Goal: Check status: Check status

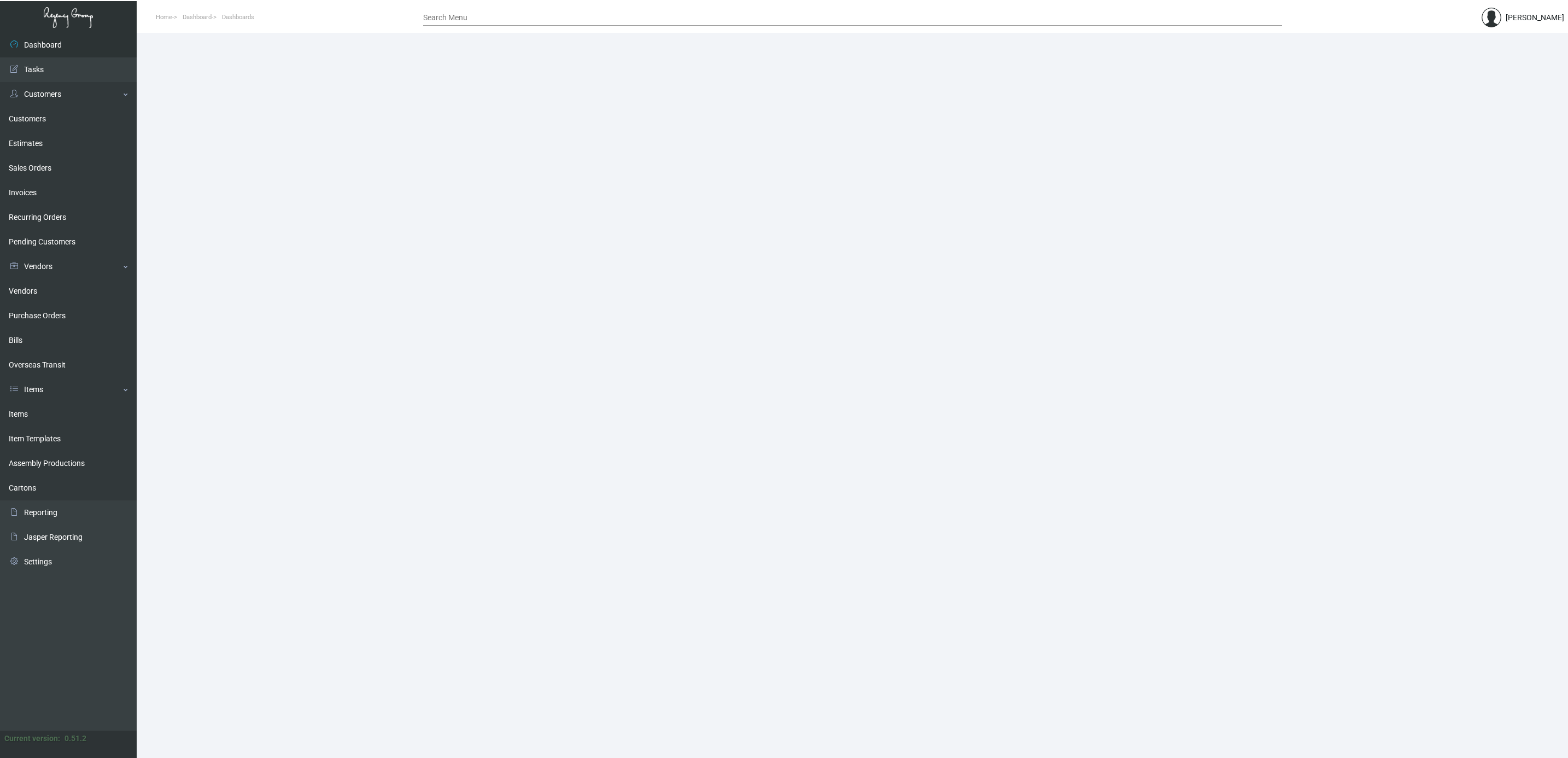
drag, startPoint x: 40, startPoint y: 409, endPoint x: 314, endPoint y: 390, distance: 274.7
click at [40, 409] on link "Items" at bounding box center [68, 415] width 136 height 24
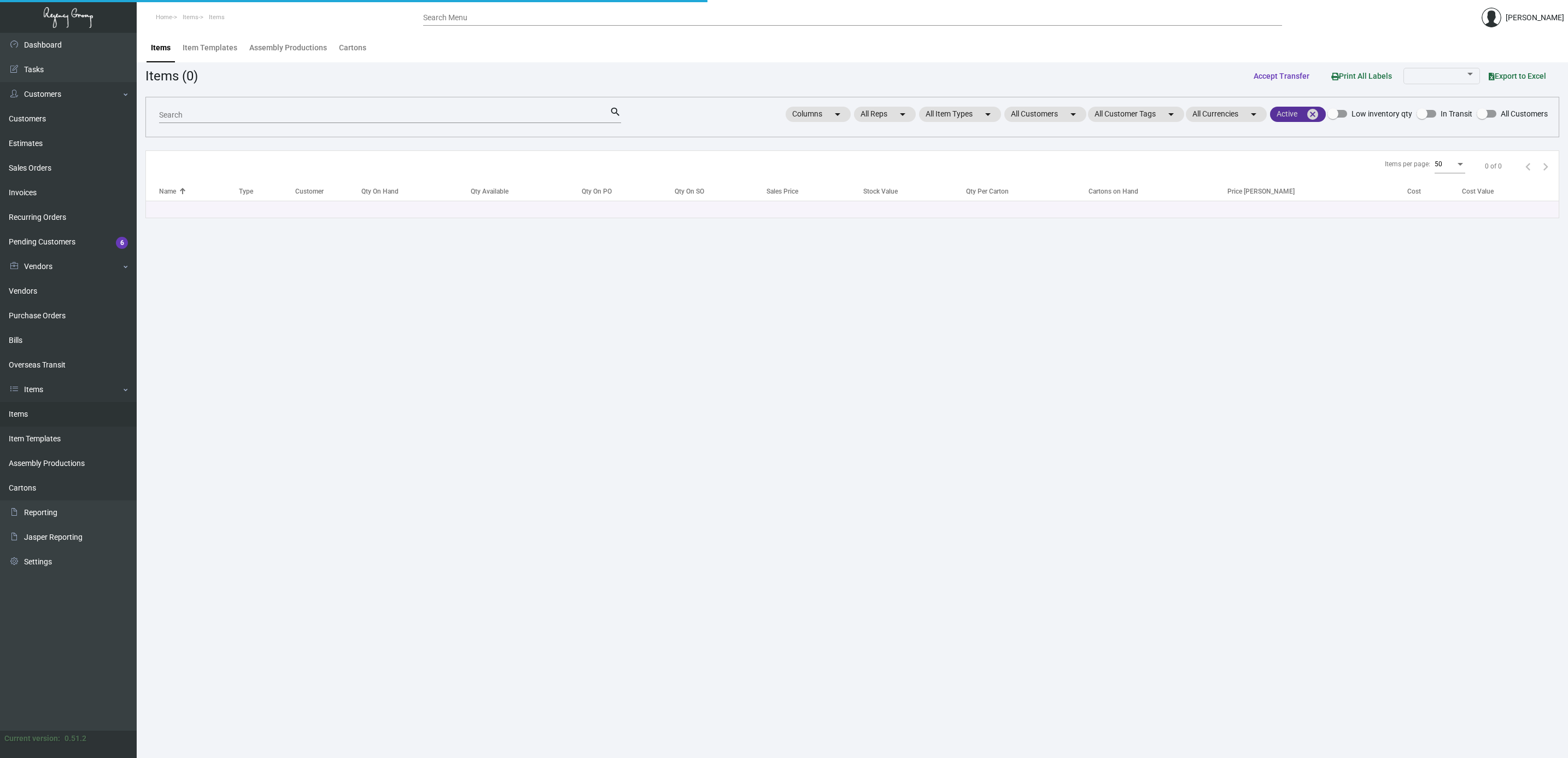
click at [1313, 116] on mat-icon "cancel" at bounding box center [1312, 114] width 13 height 13
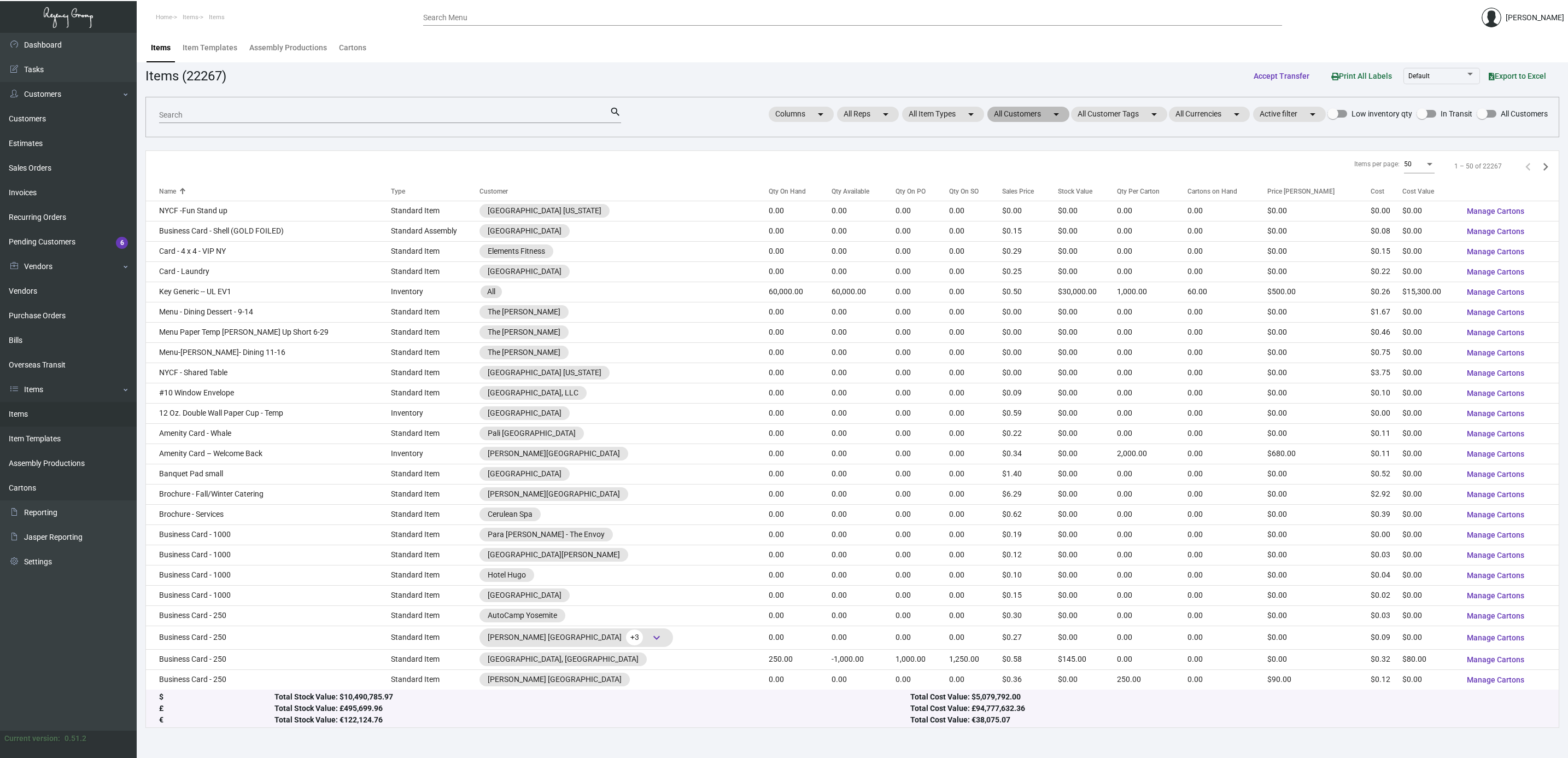
click at [1022, 115] on mat-chip "All Customers arrow_drop_down" at bounding box center [1028, 115] width 82 height 16
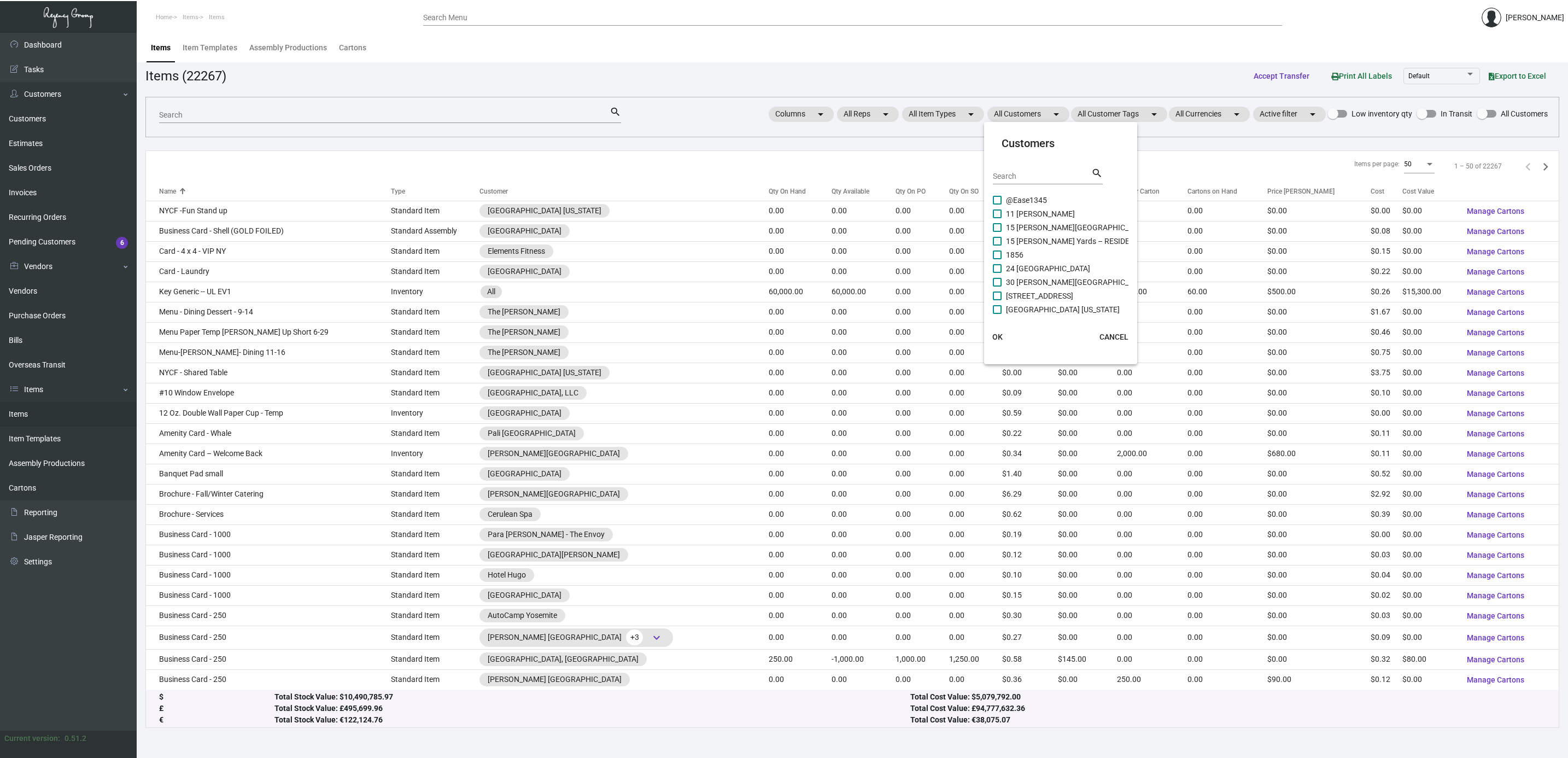
click at [1022, 175] on input "Search" at bounding box center [1042, 176] width 98 height 9
type input "p"
type input "dewb"
click at [1022, 216] on span "[PERSON_NAME][GEOGRAPHIC_DATA]" at bounding box center [1072, 213] width 132 height 13
click at [997, 218] on input "[PERSON_NAME][GEOGRAPHIC_DATA]" at bounding box center [996, 218] width 1 height 1
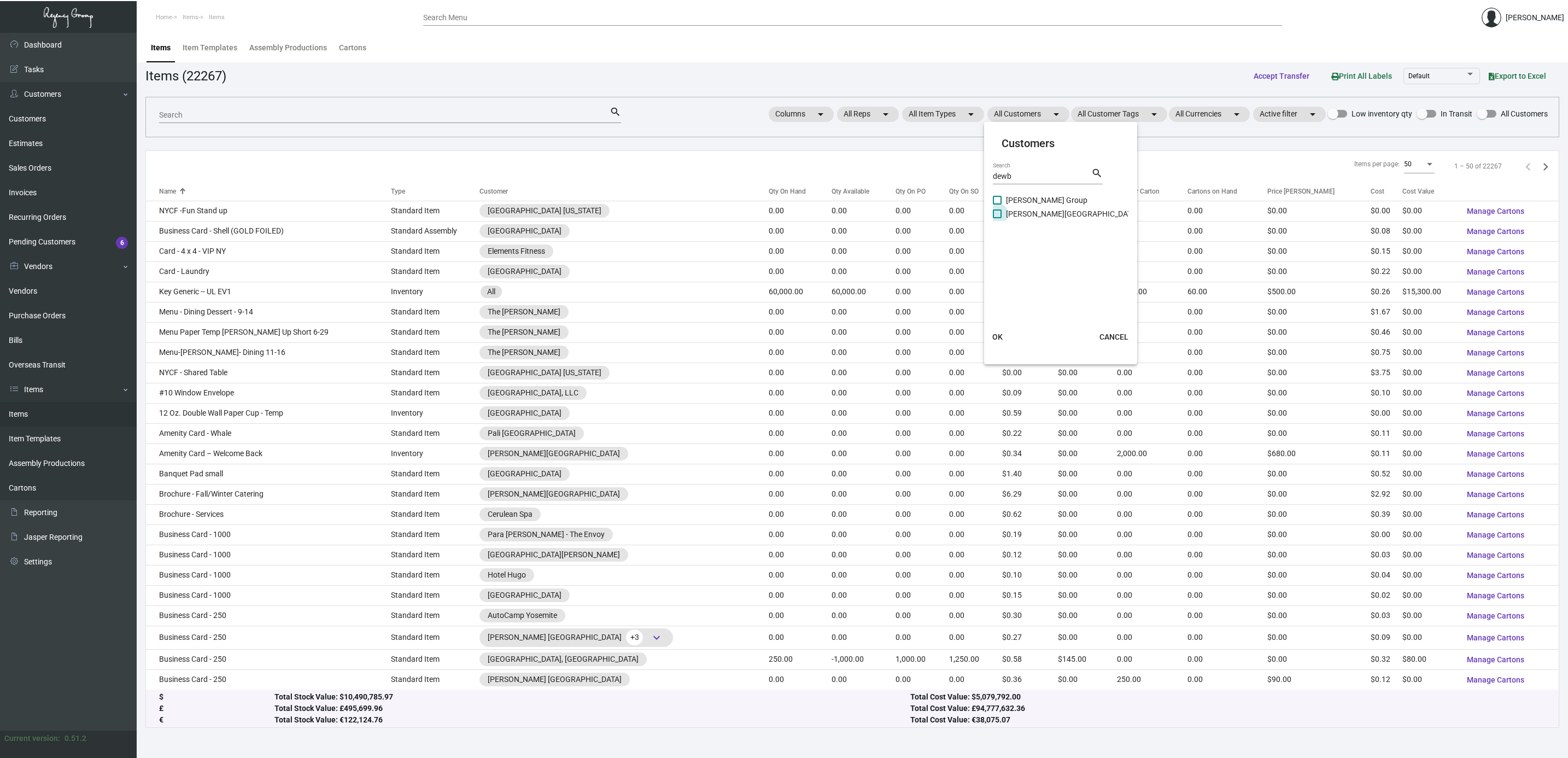
checkbox input "true"
click at [1020, 200] on span "[PERSON_NAME] Group" at bounding box center [1047, 200] width 82 height 13
click at [997, 204] on input "[PERSON_NAME] Group" at bounding box center [996, 204] width 1 height 1
checkbox input "true"
click at [999, 330] on button "OK" at bounding box center [997, 336] width 35 height 20
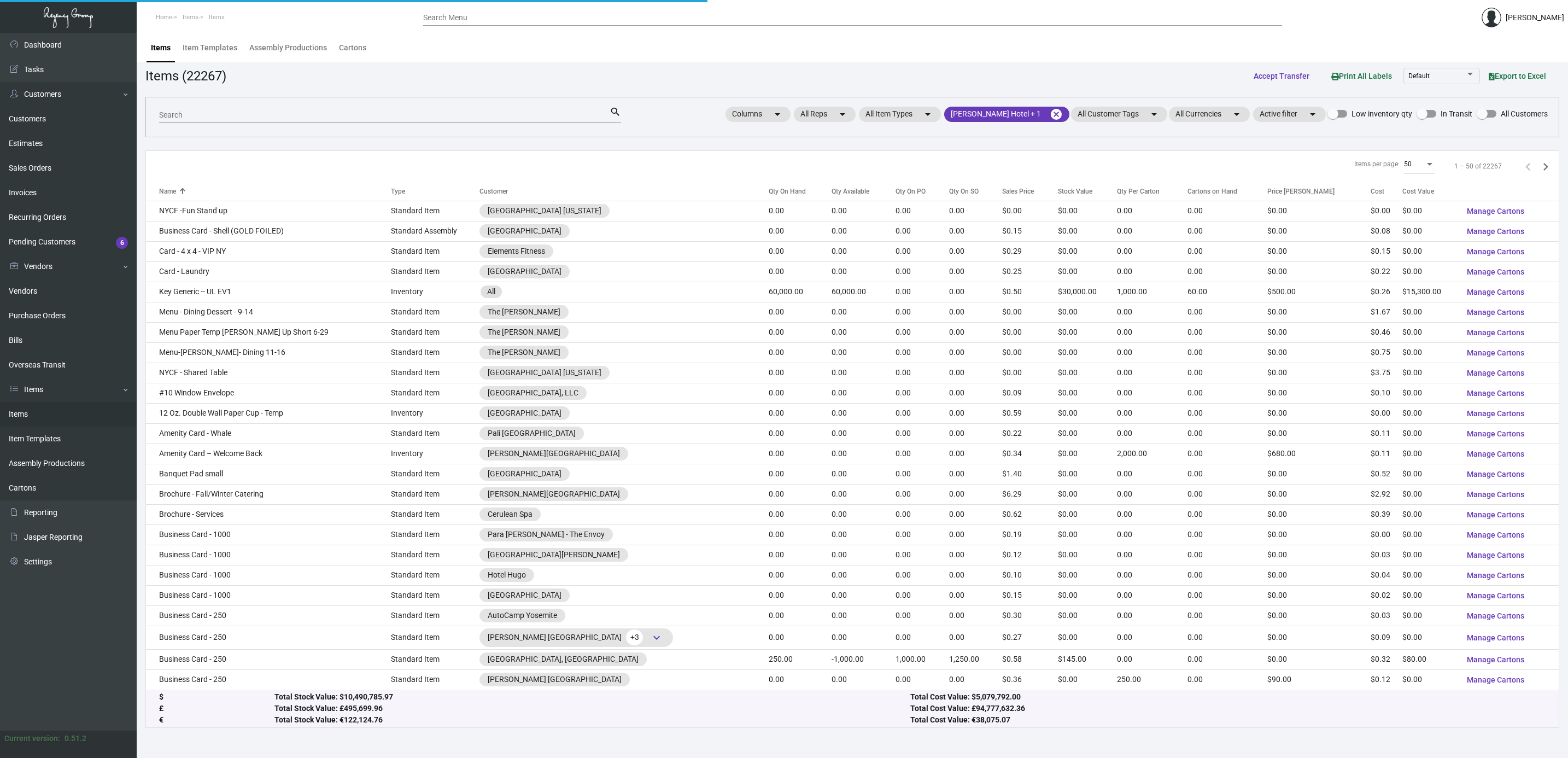
click at [338, 112] on input "Search" at bounding box center [384, 116] width 451 height 9
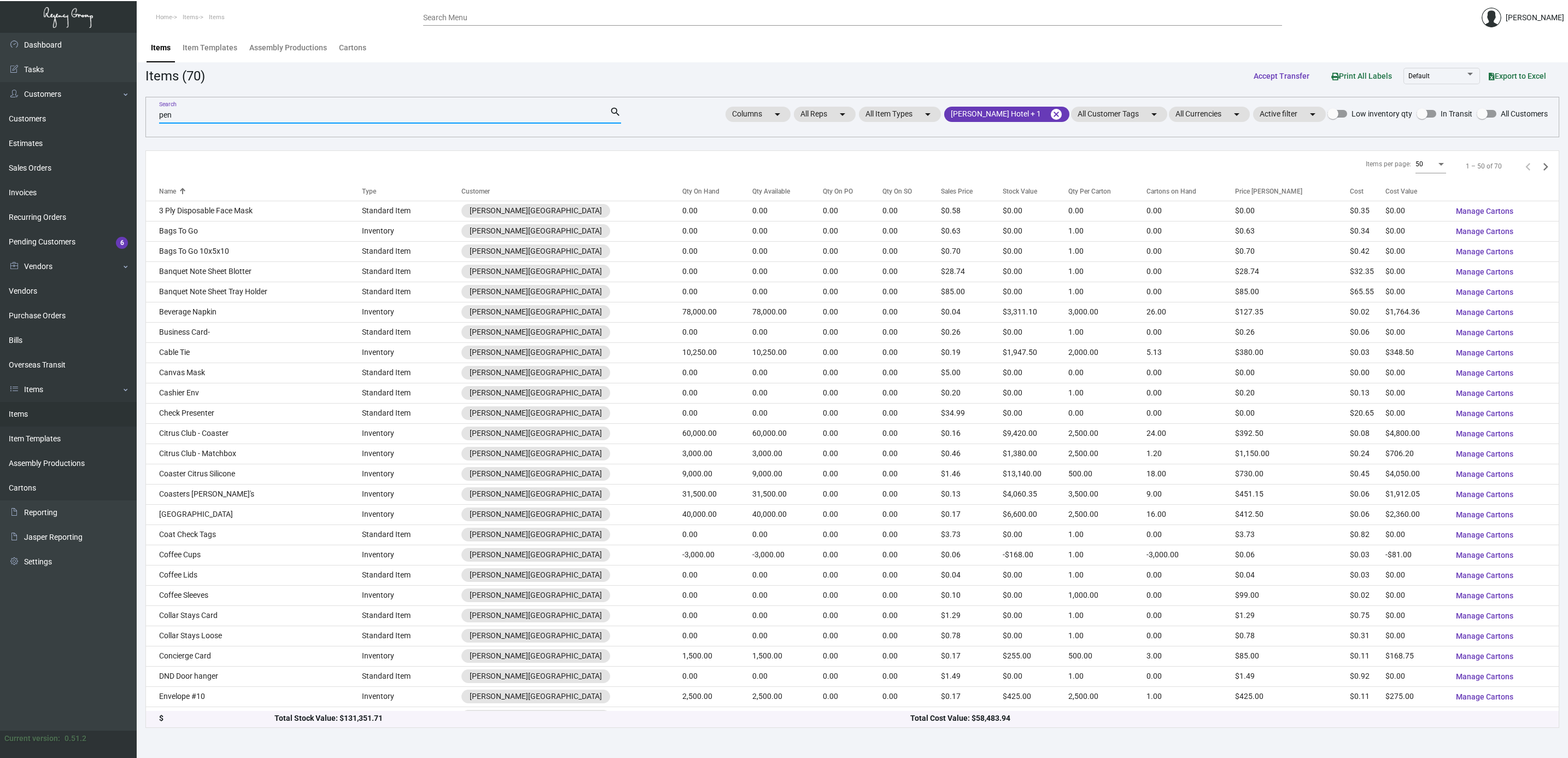
type input "pen"
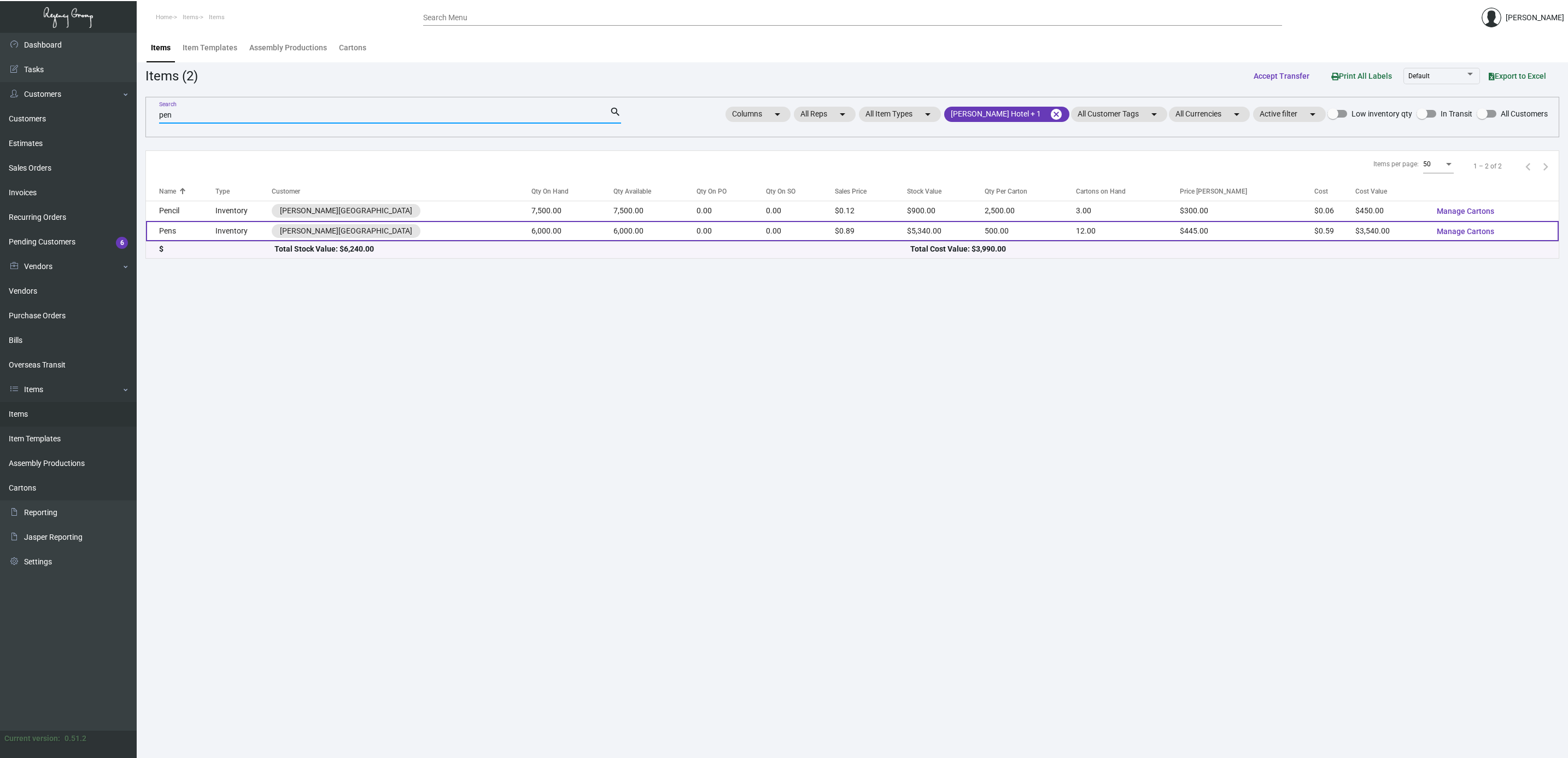
click at [187, 229] on td "Pens" at bounding box center [181, 230] width 69 height 20
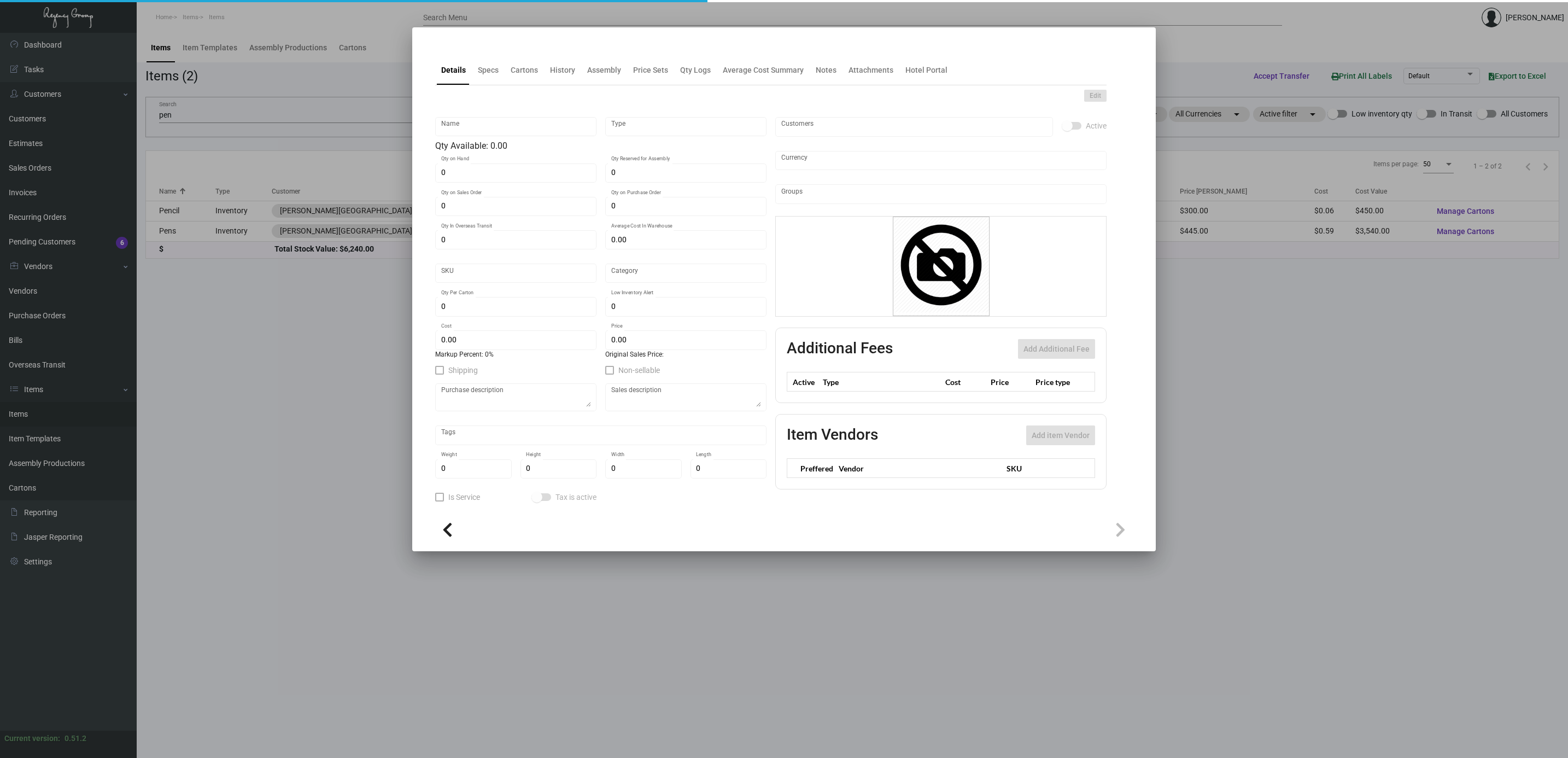
type input "Pens"
type input "Inventory"
type input "6,000"
type input "10,000"
type input "$ 0.59"
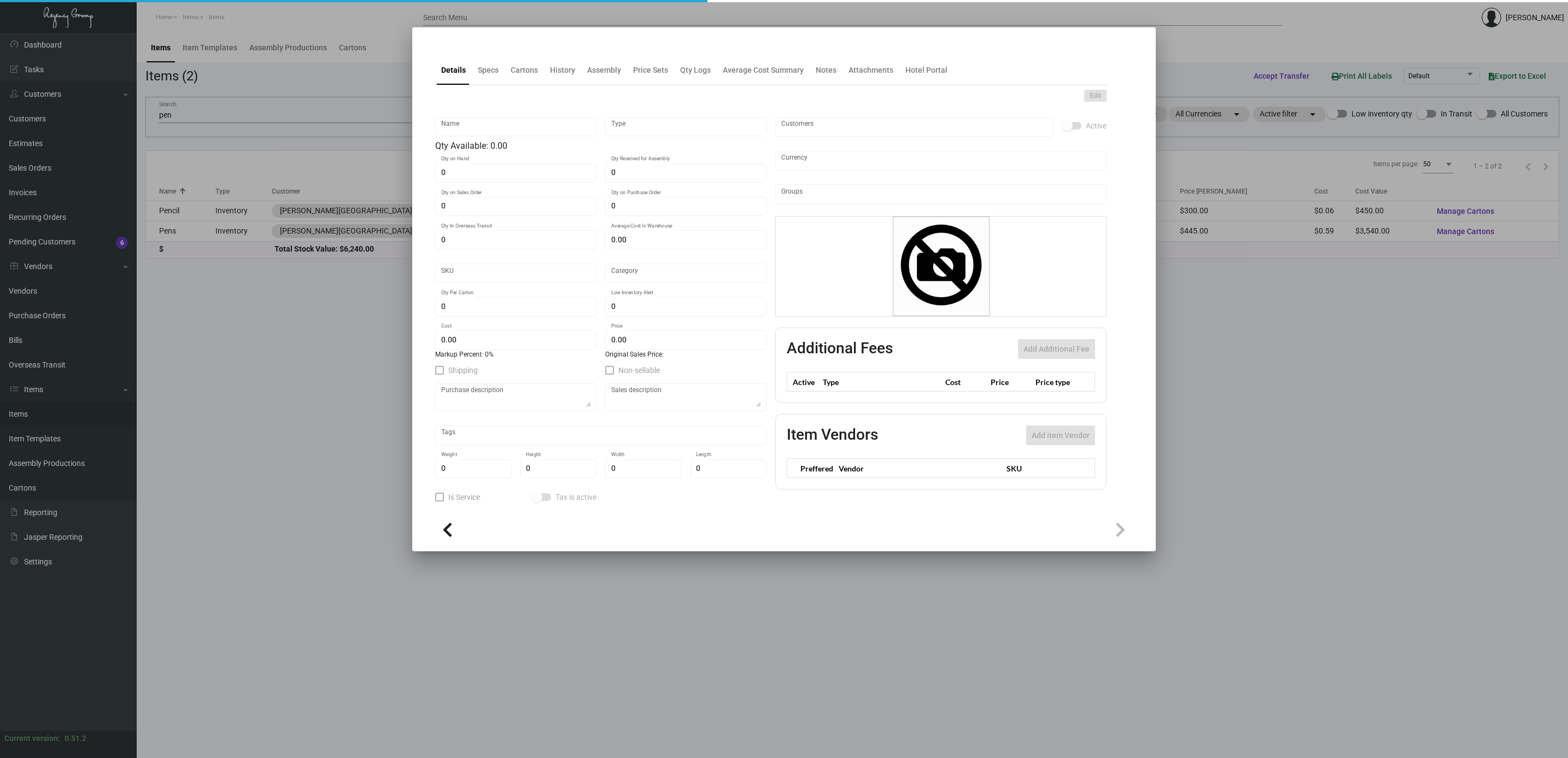
type input "1073"
type input "Standard"
type input "500"
type input "3,000"
type input "$ 0.59"
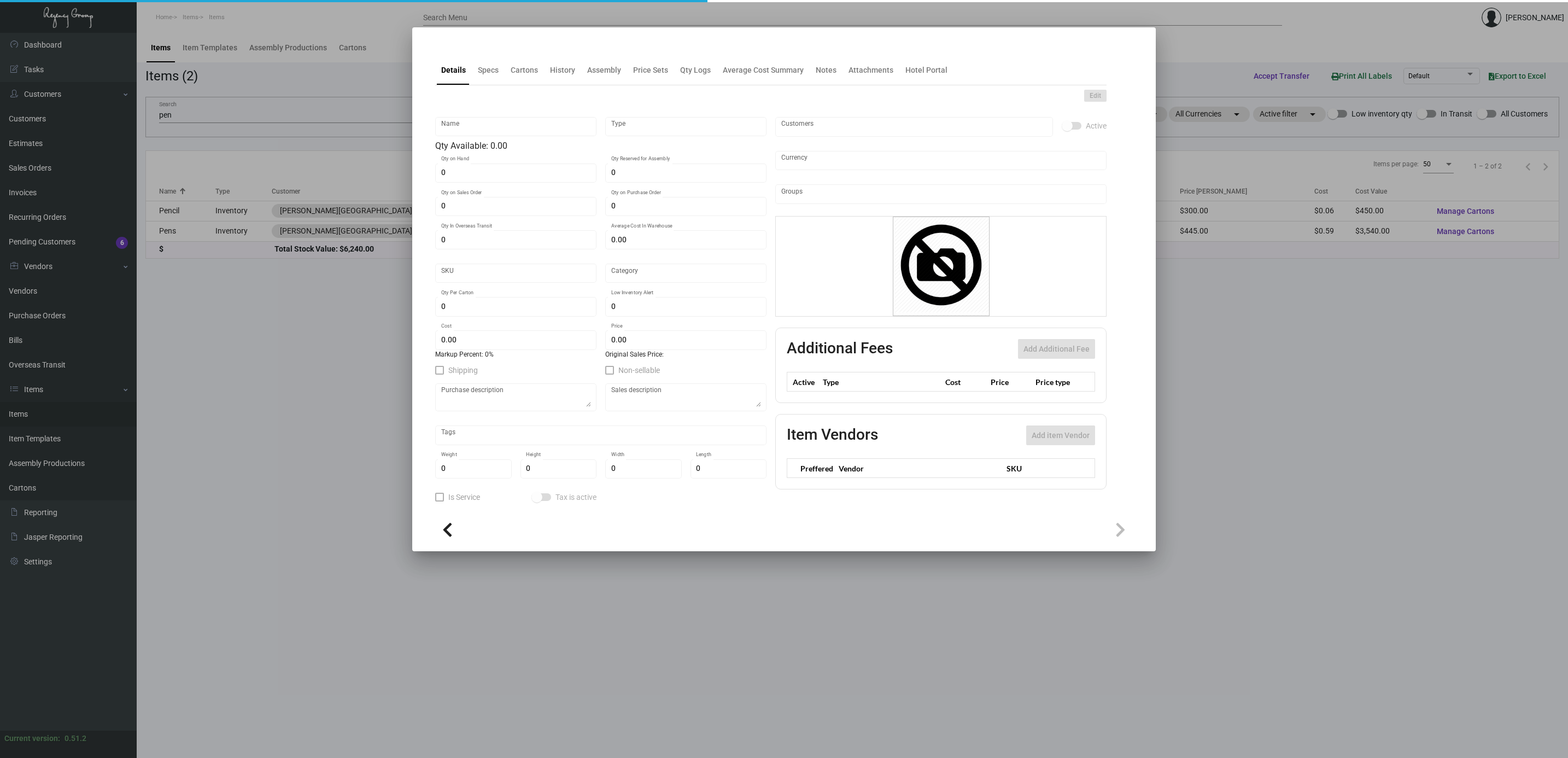
type input "$ 0.89"
type textarea "Pens: custom gray color painted aluminum barrels, shining chrome metal plated p…"
checkbox input "true"
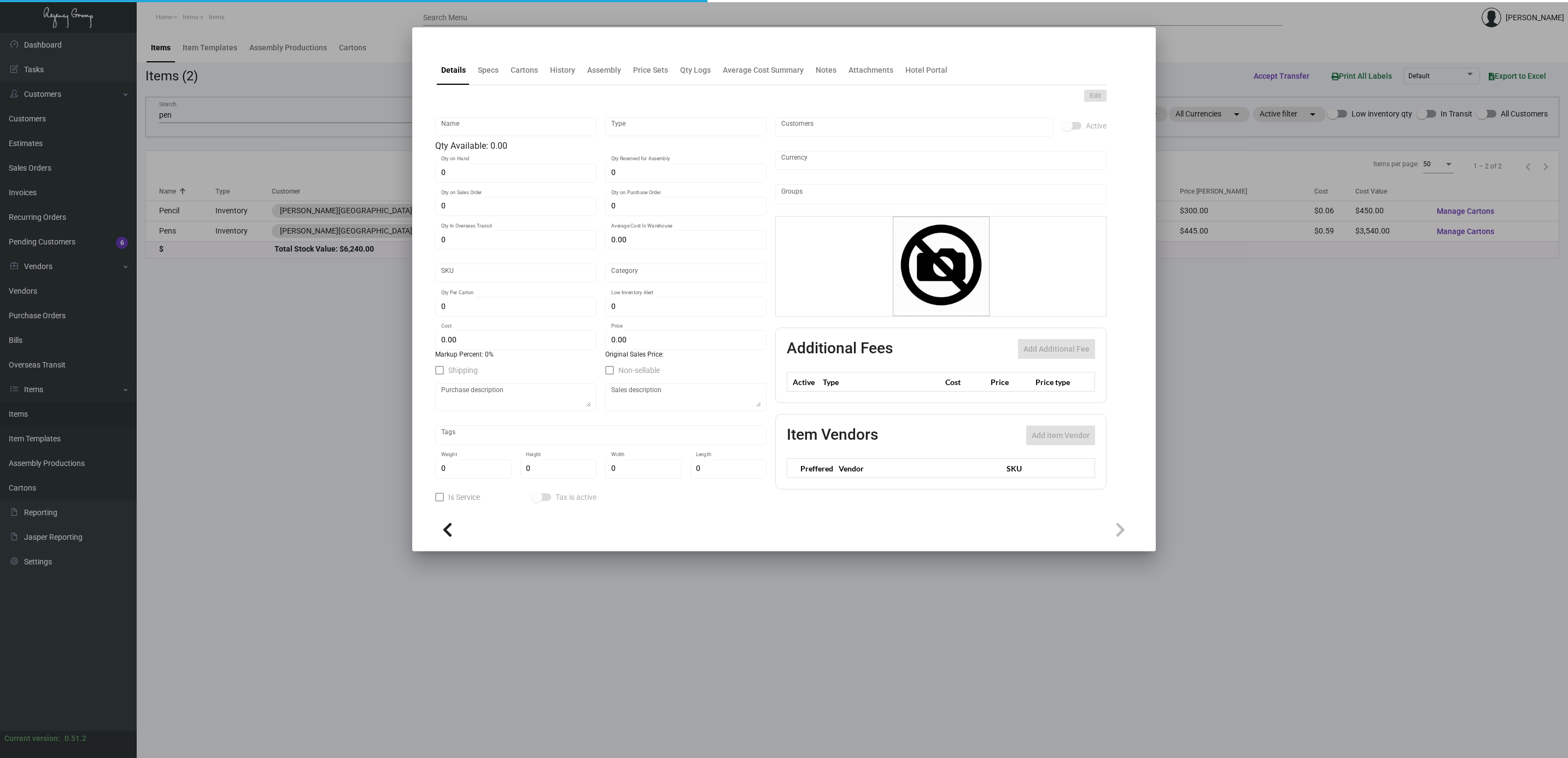
type input "United States Dollar $"
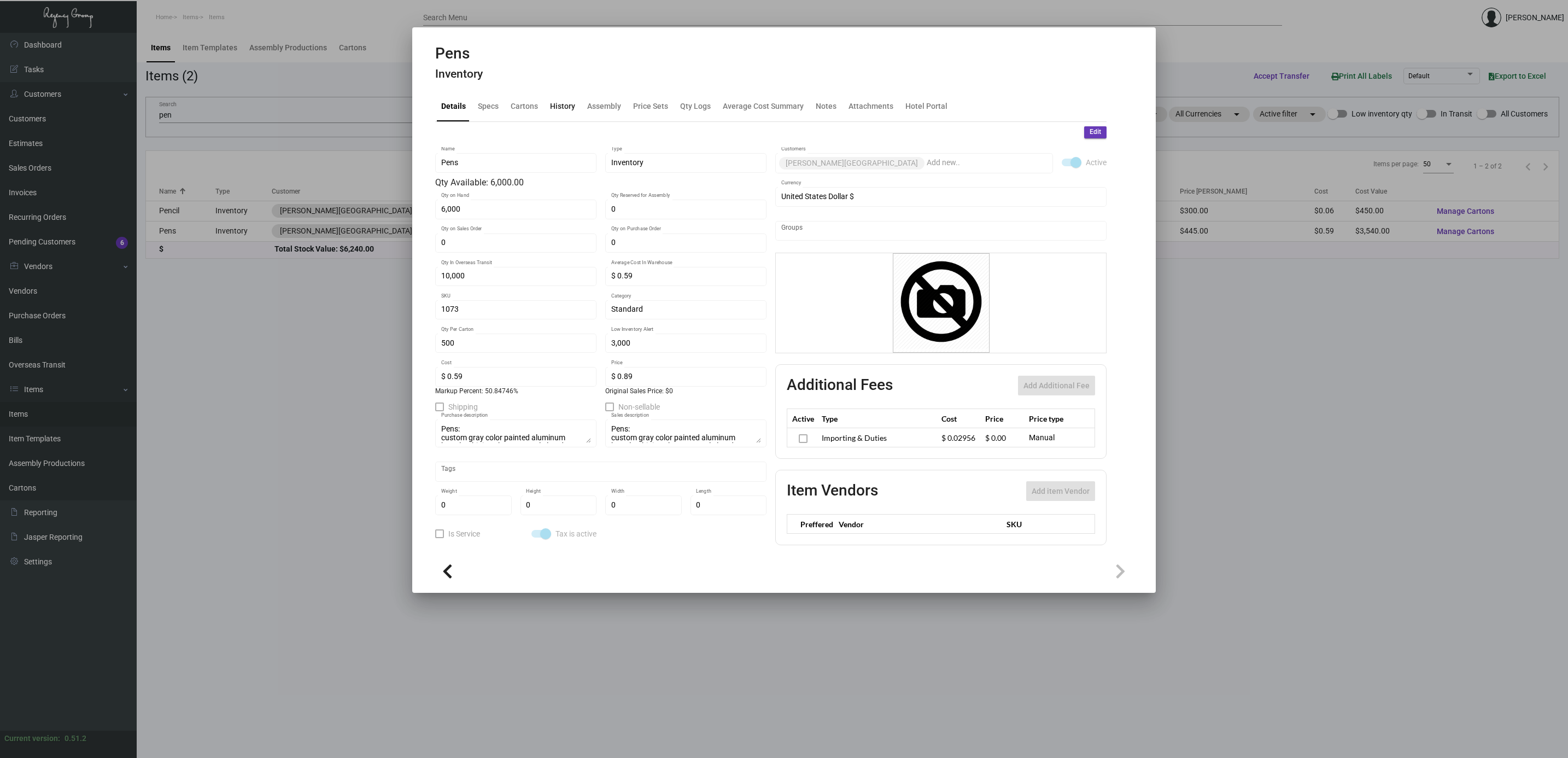
click at [554, 104] on div "History" at bounding box center [562, 106] width 25 height 11
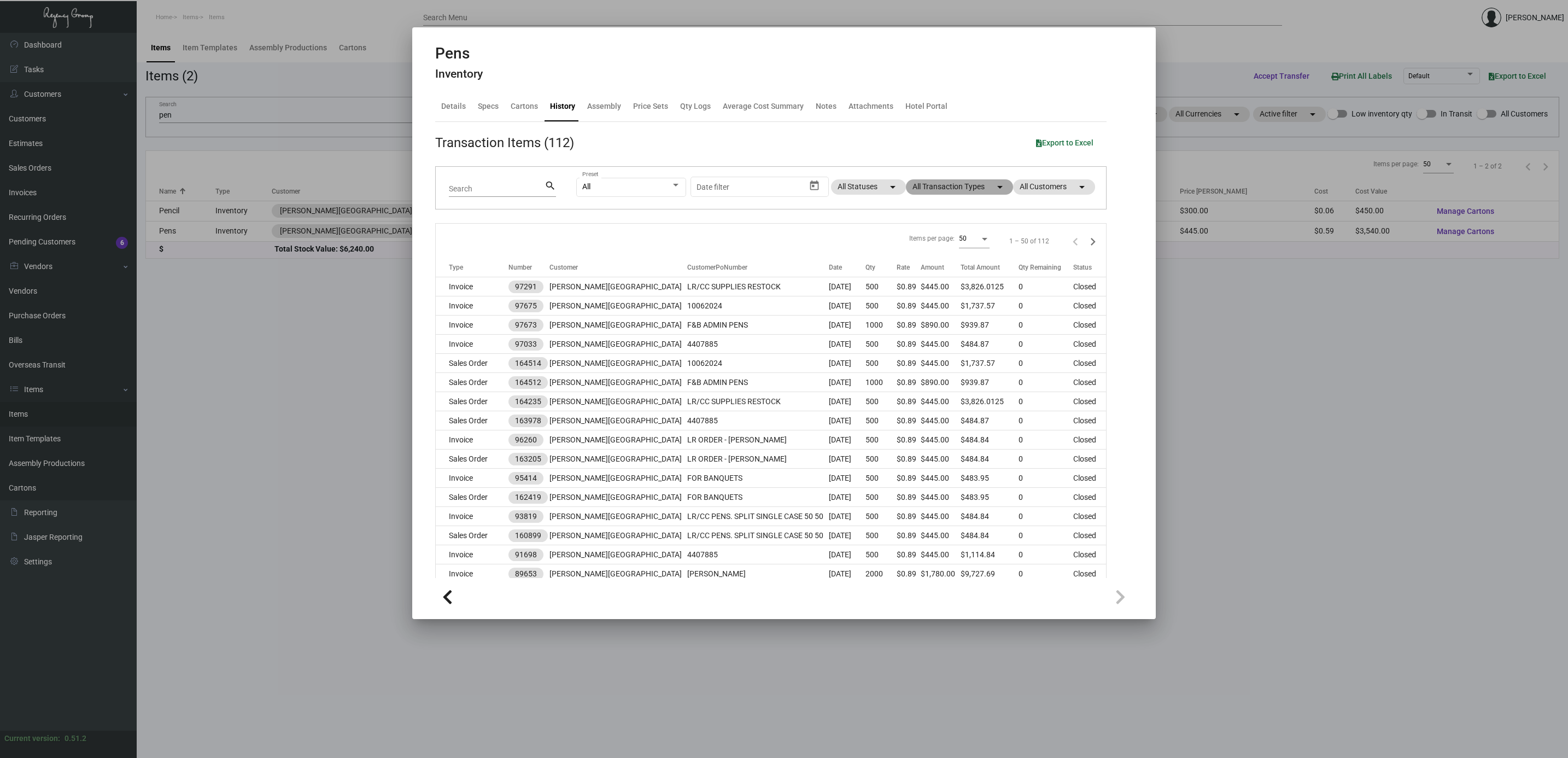
click at [951, 190] on mat-chip "All Transaction Types arrow_drop_down" at bounding box center [959, 187] width 107 height 16
click at [942, 324] on span "Purchase Order" at bounding box center [940, 328] width 53 height 13
click at [905, 333] on input "Purchase Order" at bounding box center [904, 333] width 1 height 1
checkbox input "true"
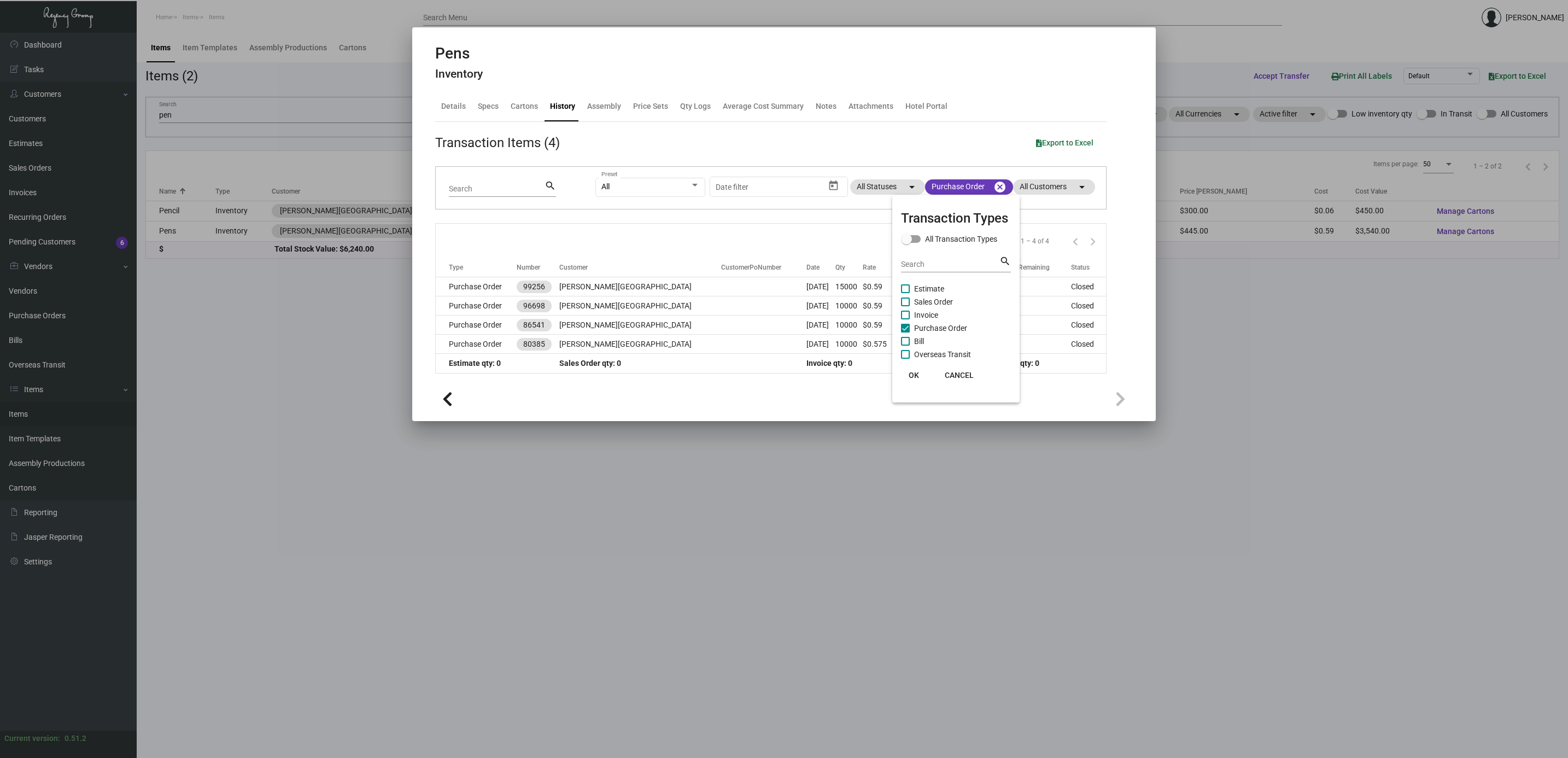
click at [468, 286] on div at bounding box center [784, 379] width 1568 height 758
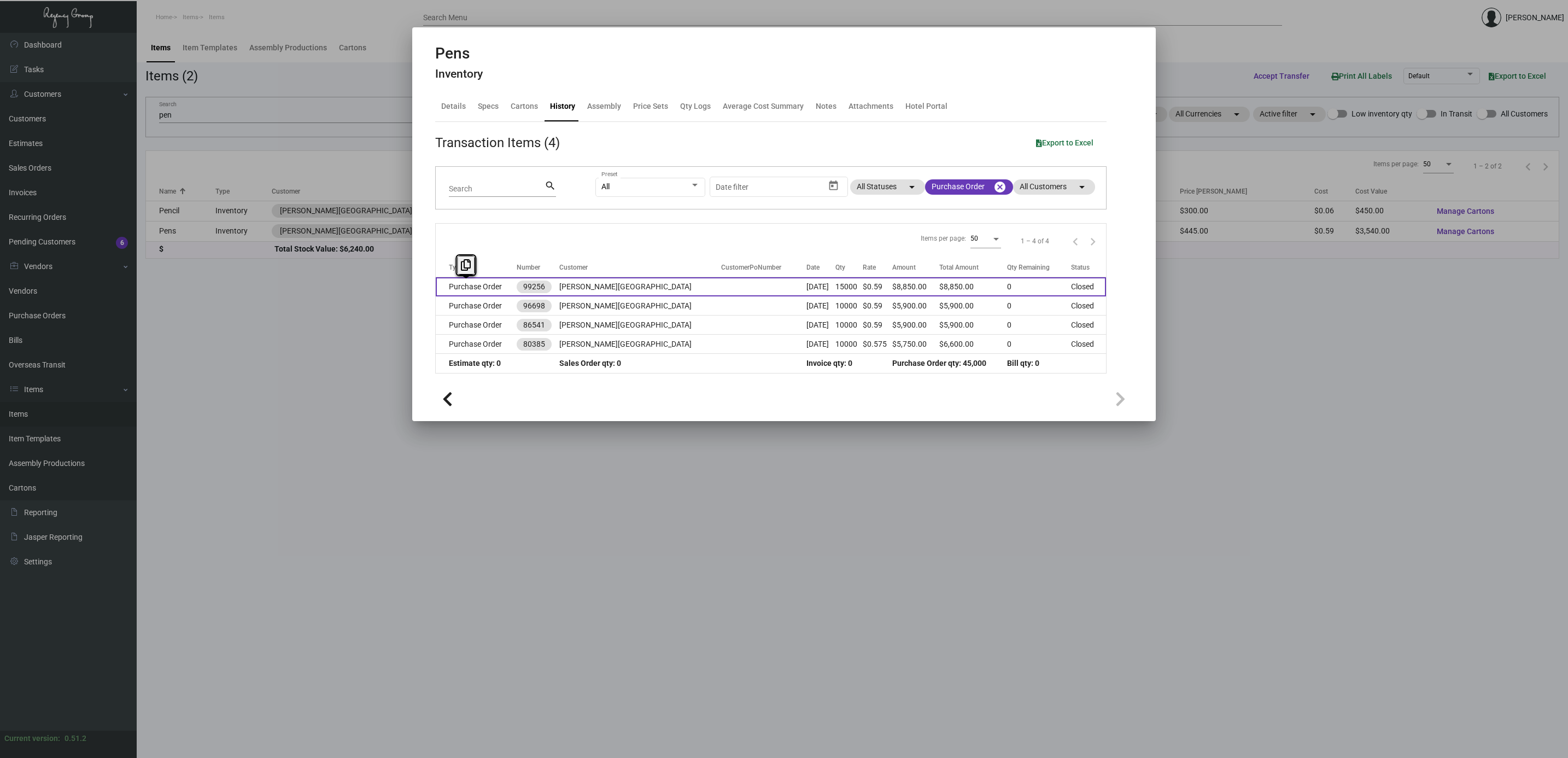
click at [468, 288] on td "Purchase Order" at bounding box center [476, 287] width 81 height 19
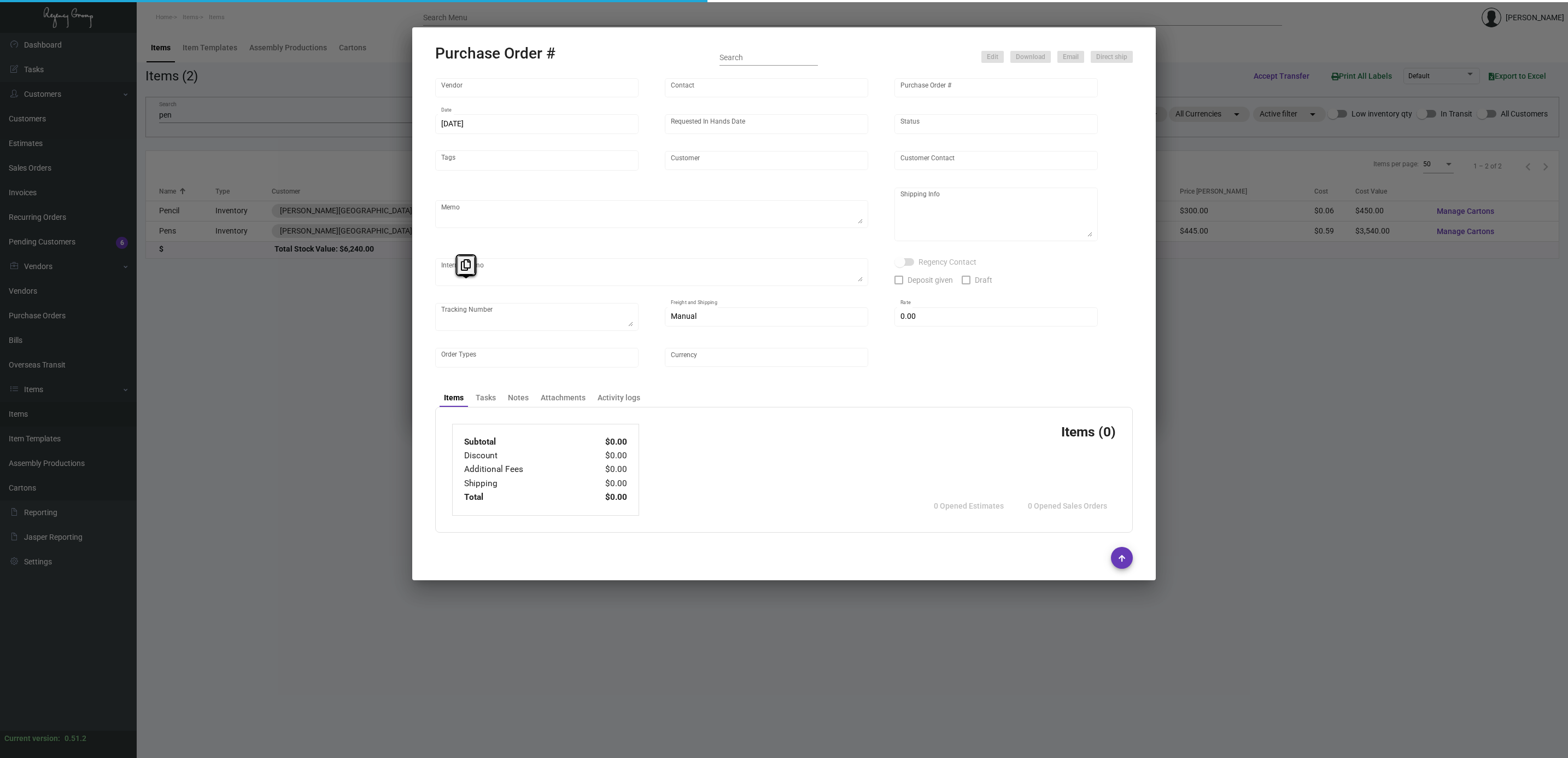
type input "Prostar - Pens"
type input "Skila Liao"
type input "99256"
type input "6/20/2023"
type input "8/5/2023"
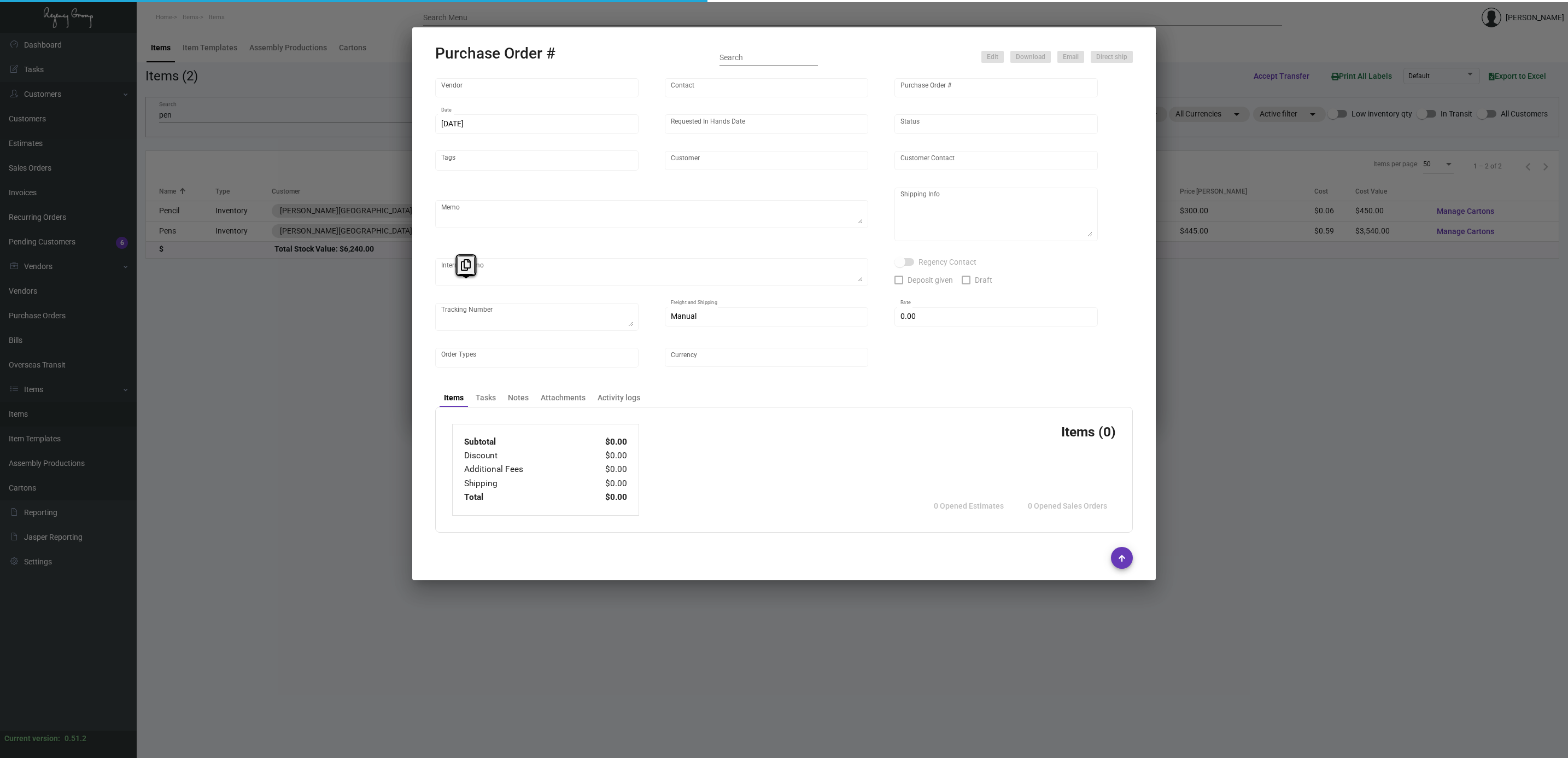
type input "[PERSON_NAME][GEOGRAPHIC_DATA]"
type textarea "Boat to NJ"
type textarea "Regency Group NJ - Alex Penate 22 Belgrove Dr. Kearny, NJ, 07032 US"
checkbox input "true"
type input "$ 0.00"
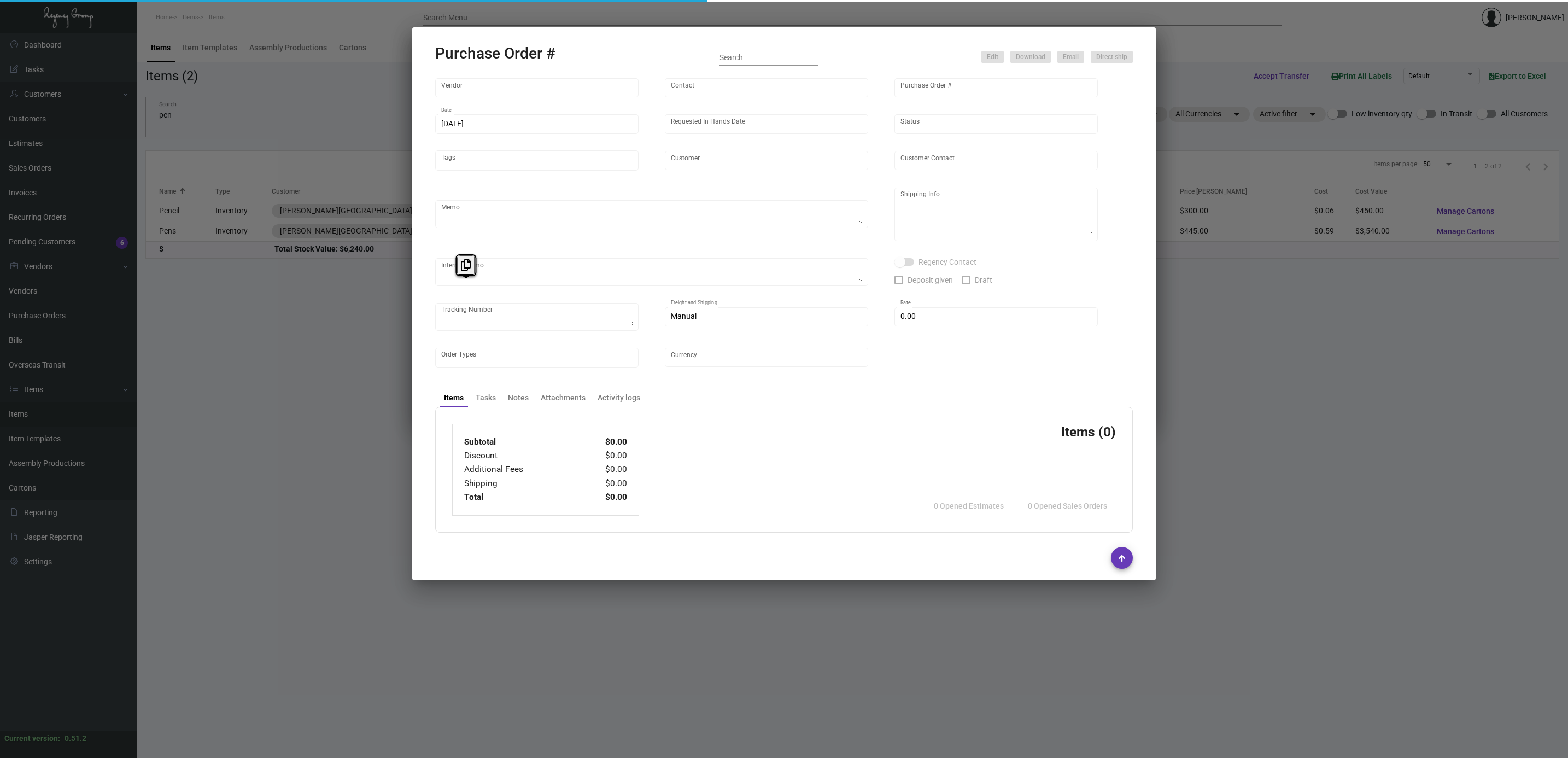
type input "United States Dollar $"
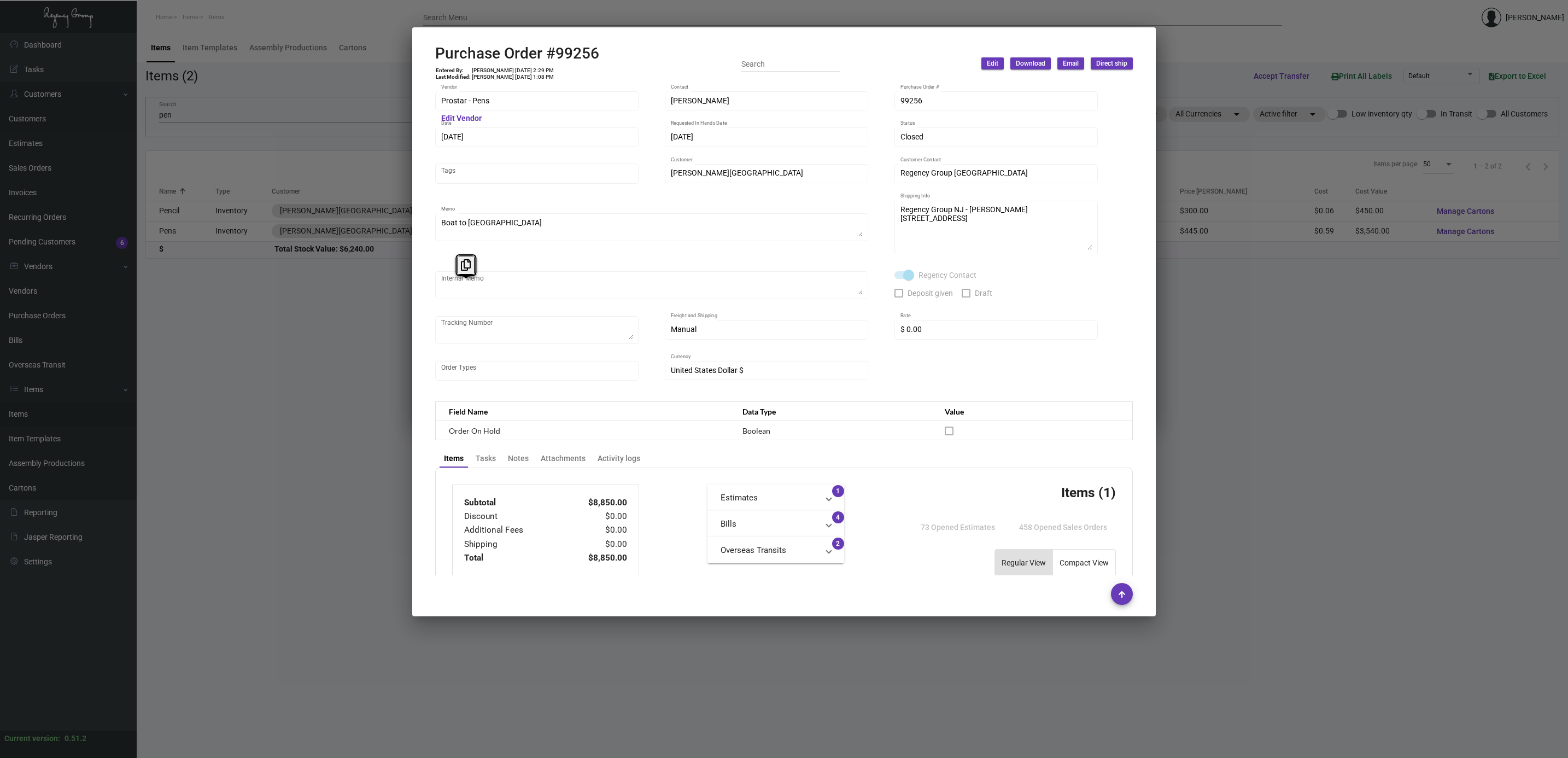
scroll to position [429, 0]
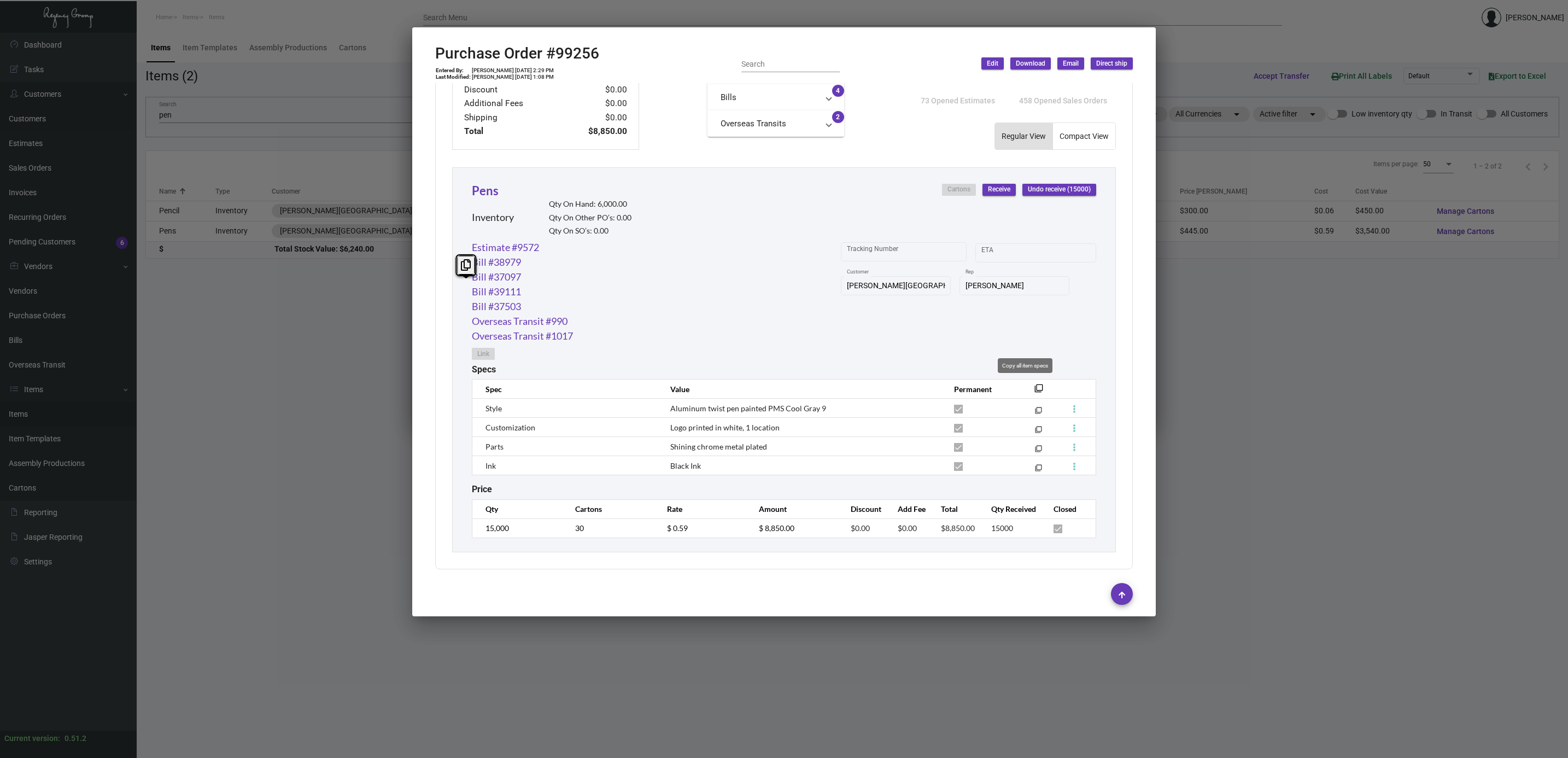
click at [1035, 388] on mat-icon "filter_none" at bounding box center [1039, 392] width 9 height 9
copy td "Purchase"
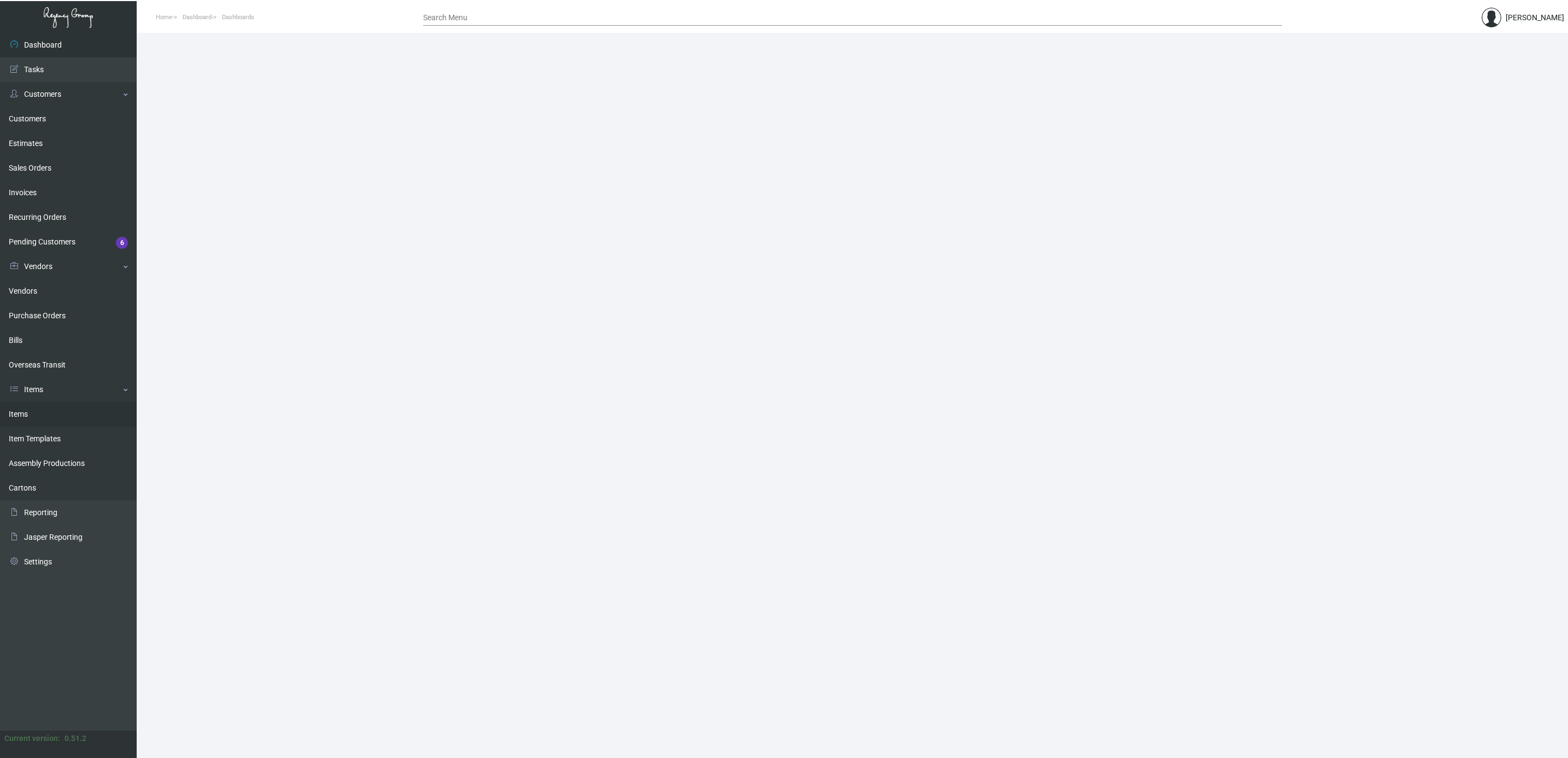
click at [33, 416] on link "Items" at bounding box center [68, 415] width 136 height 24
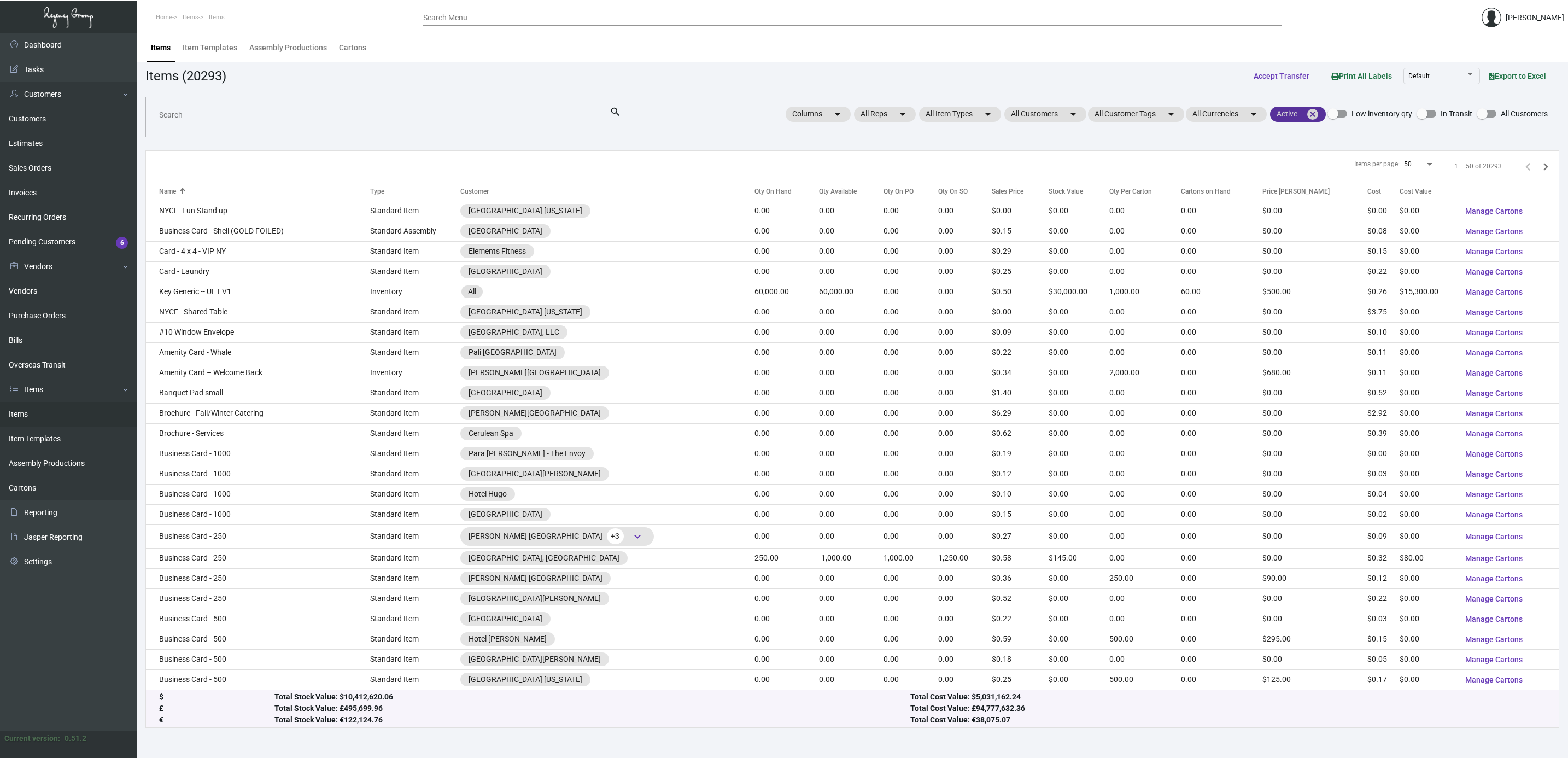
click at [1313, 113] on mat-icon "cancel" at bounding box center [1312, 114] width 13 height 13
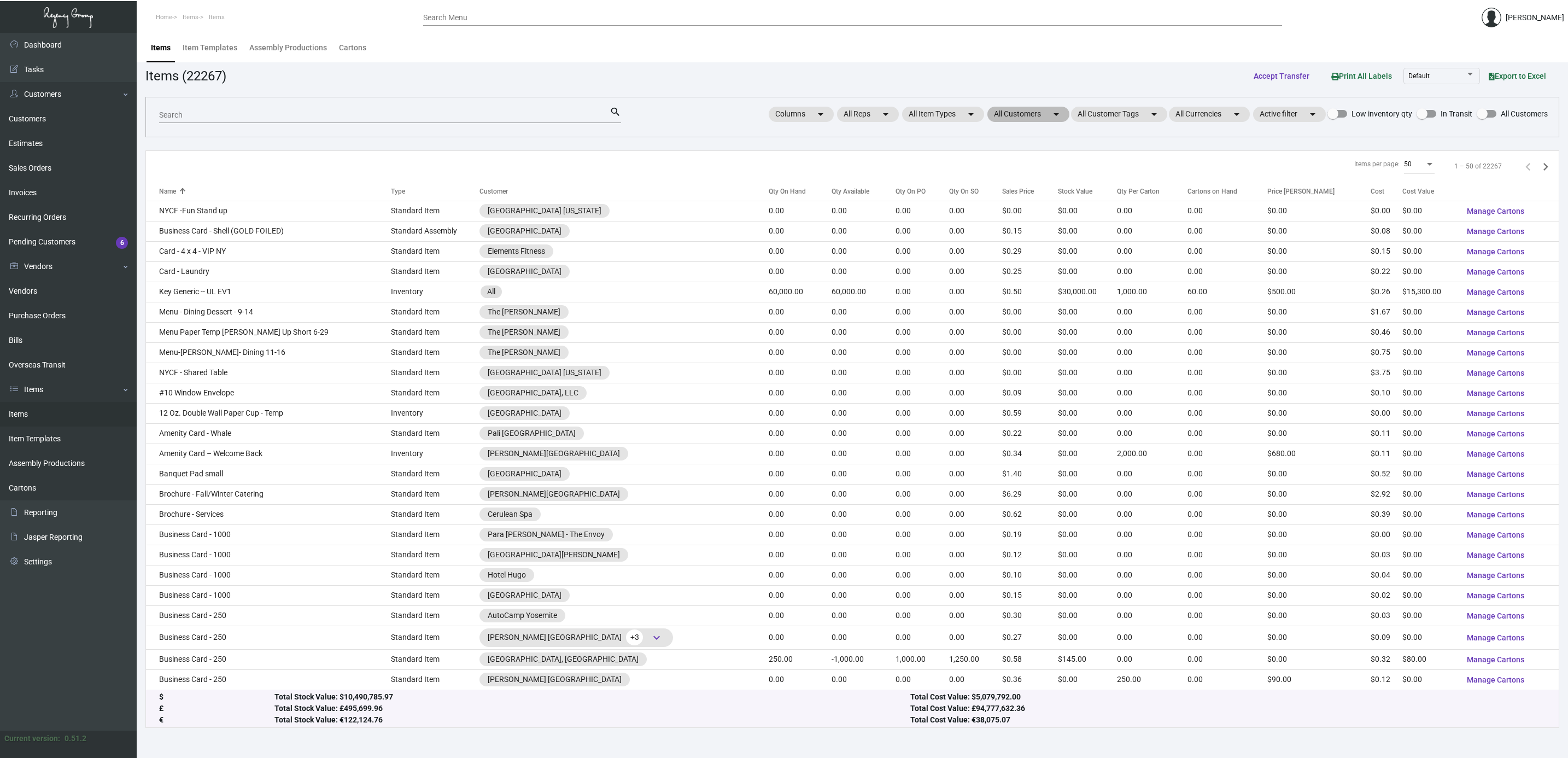
click at [1016, 115] on mat-chip "All Customers arrow_drop_down" at bounding box center [1028, 115] width 82 height 16
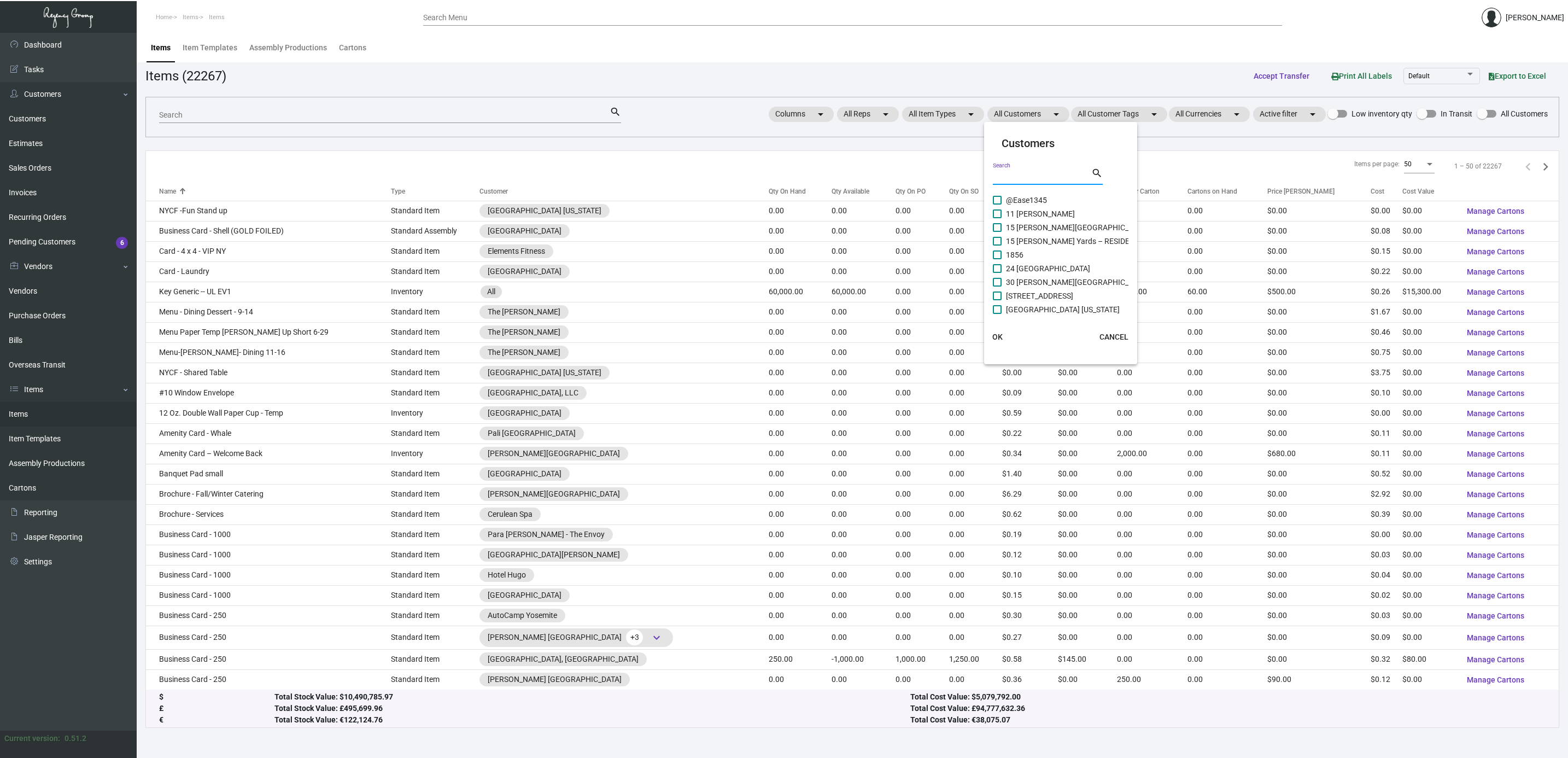
click at [1016, 175] on input "Search" at bounding box center [1042, 176] width 98 height 9
type input "dewb"
click at [1034, 216] on span "[PERSON_NAME][GEOGRAPHIC_DATA]" at bounding box center [1072, 213] width 132 height 13
click at [997, 218] on input "[PERSON_NAME][GEOGRAPHIC_DATA]" at bounding box center [996, 218] width 1 height 1
checkbox input "true"
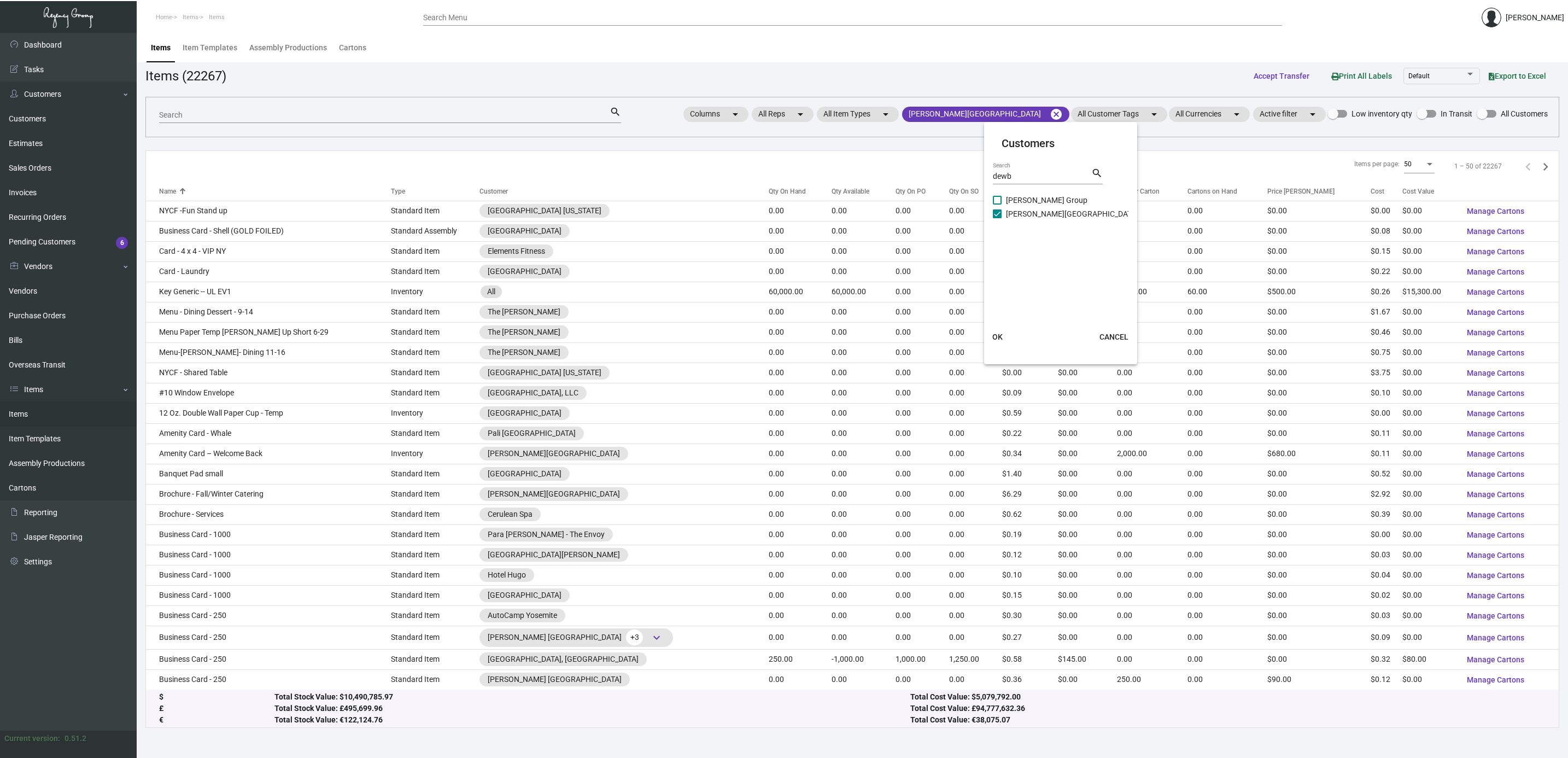
click at [1033, 198] on span "[PERSON_NAME] Group" at bounding box center [1047, 200] width 82 height 13
click at [997, 204] on input "[PERSON_NAME] Group" at bounding box center [996, 204] width 1 height 1
checkbox input "true"
click at [999, 335] on span "OK" at bounding box center [997, 337] width 10 height 9
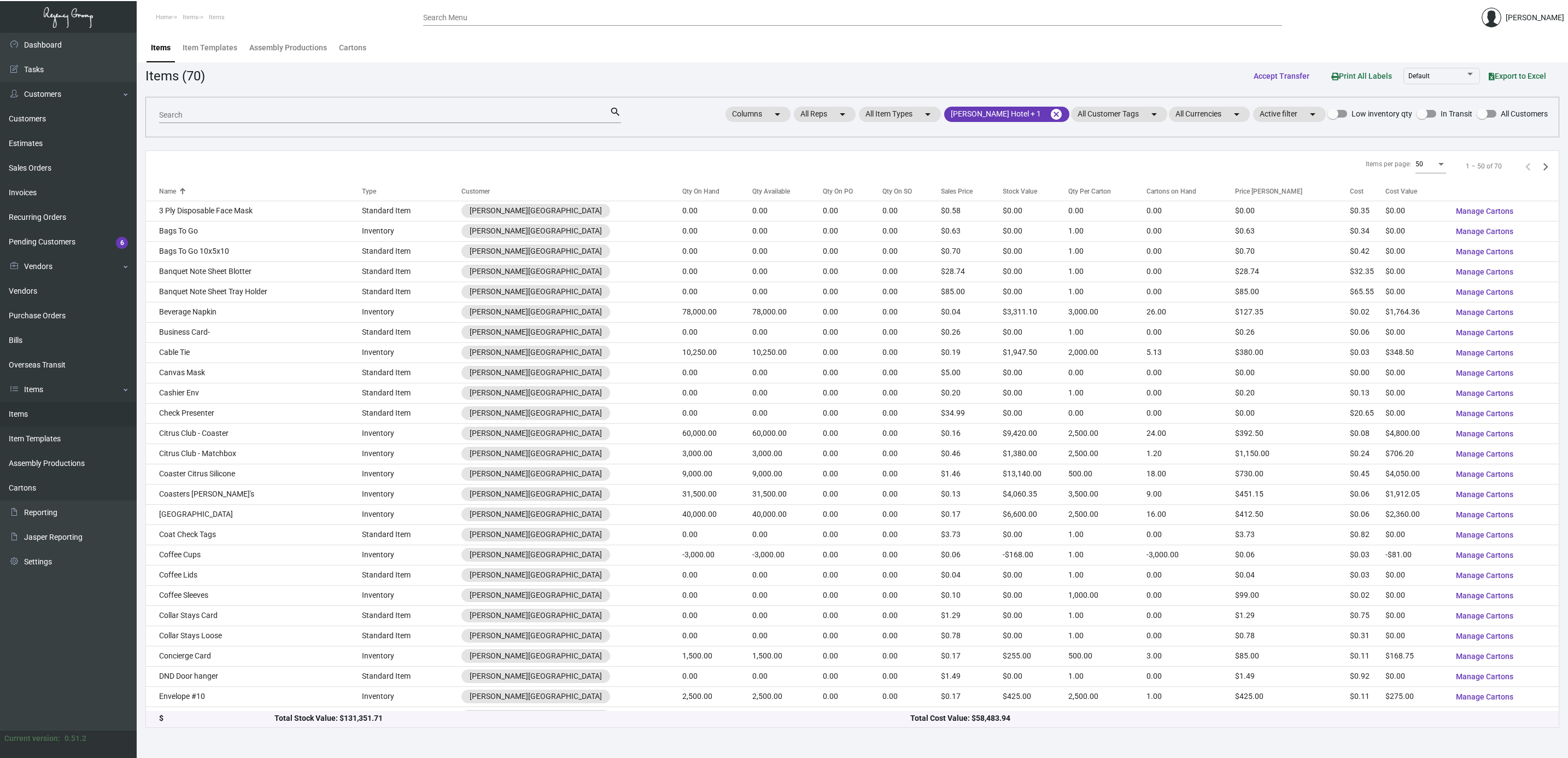
click at [532, 122] on div "Search" at bounding box center [384, 115] width 451 height 17
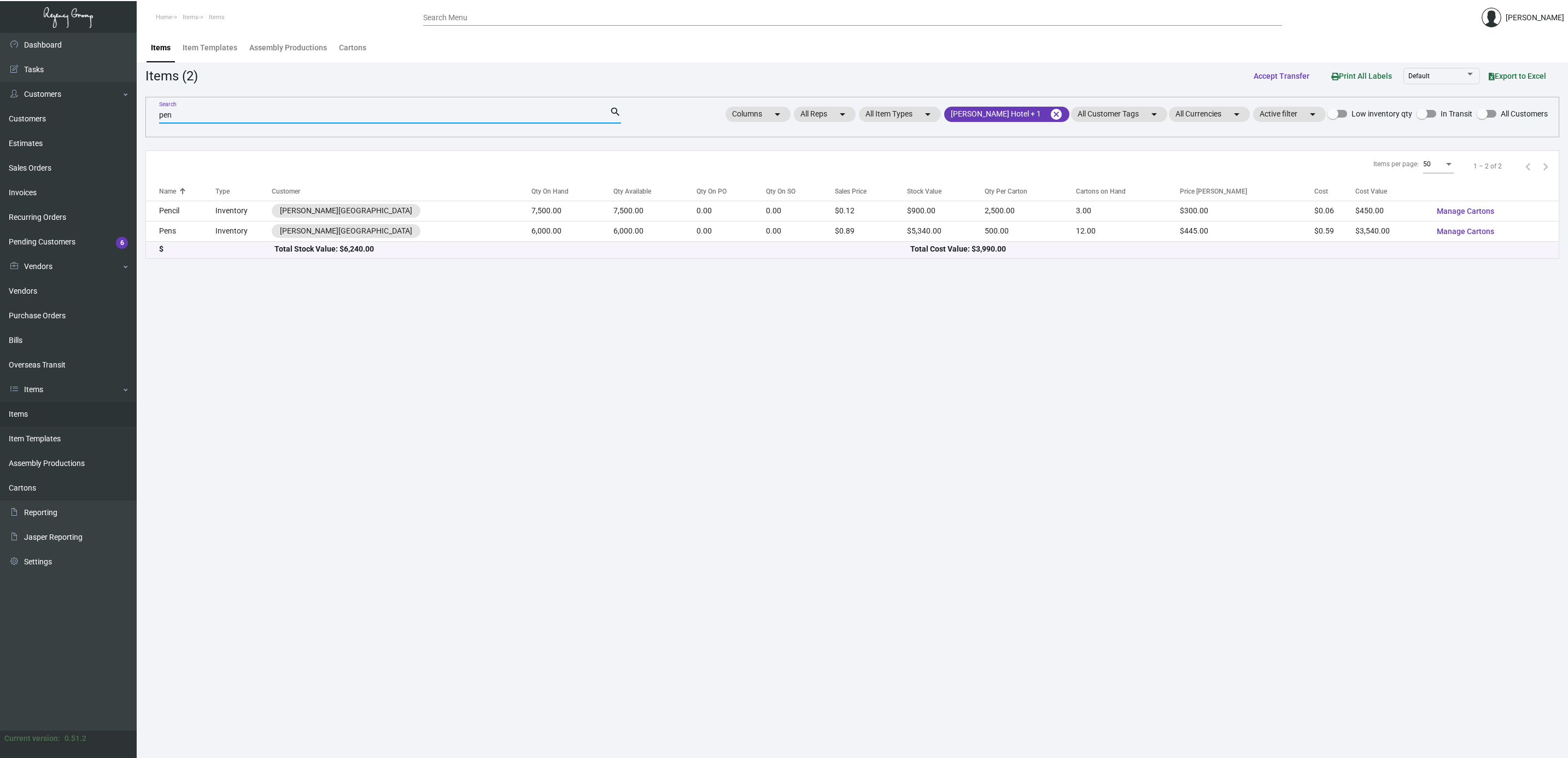
type input "pen"
click at [202, 242] on div "$ Total Stock Value: $6,240.00 Total Cost Value: $3,990.00" at bounding box center [852, 249] width 1413 height 17
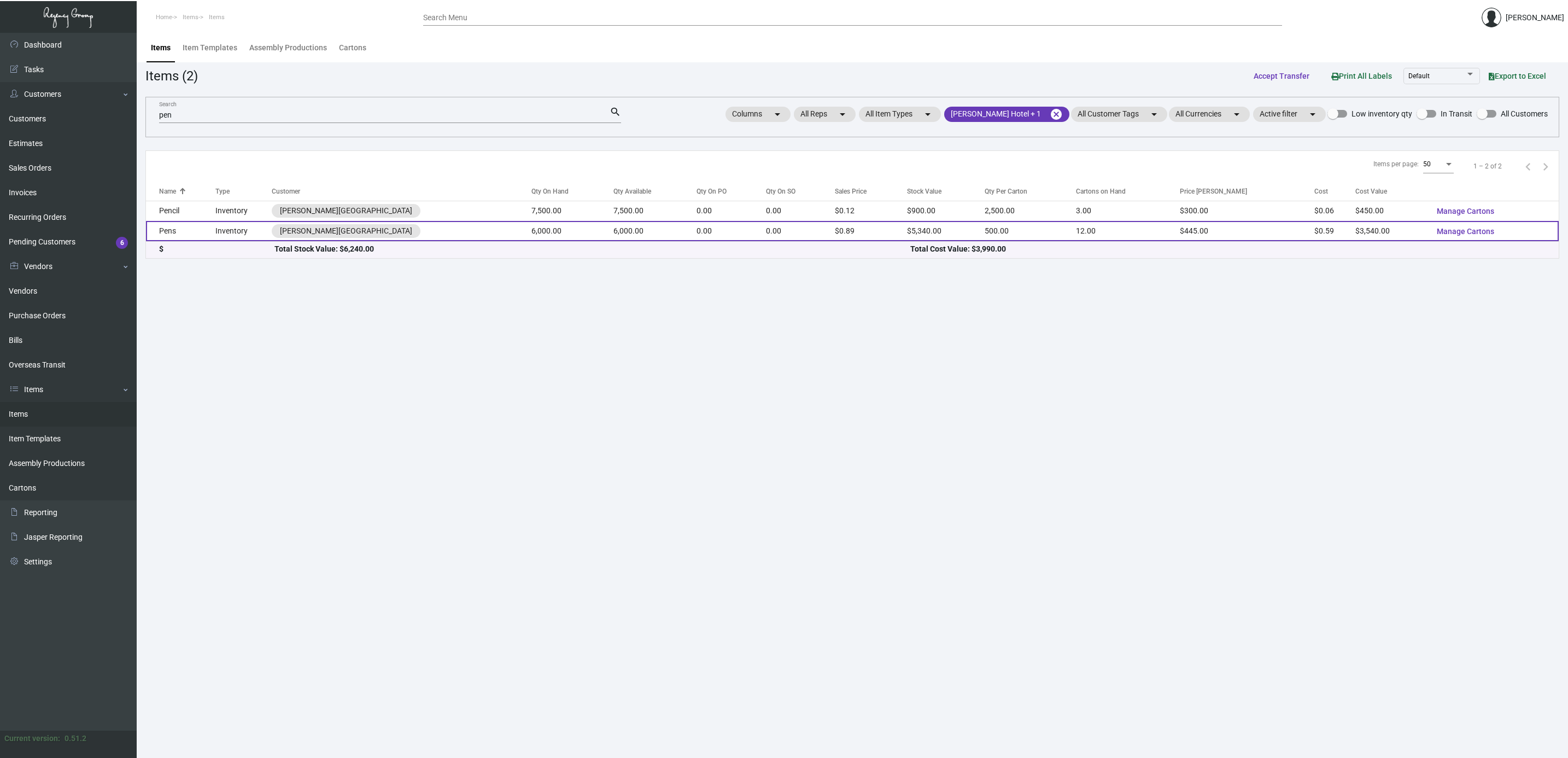
click at [197, 229] on td "Pens" at bounding box center [181, 230] width 69 height 20
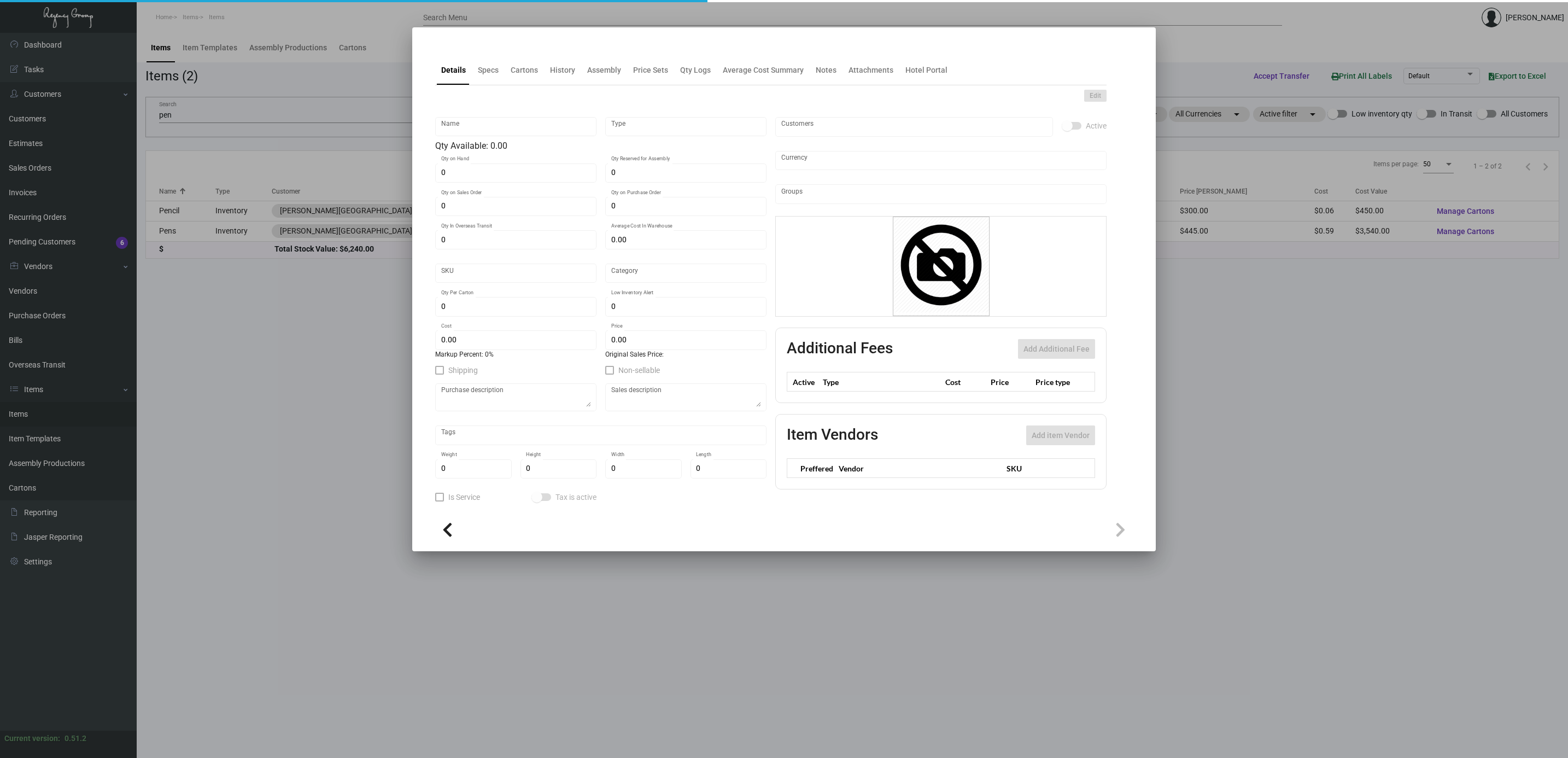
type input "Pens"
type input "Inventory"
type input "6,000"
type input "10,000"
type input "$ 0.59"
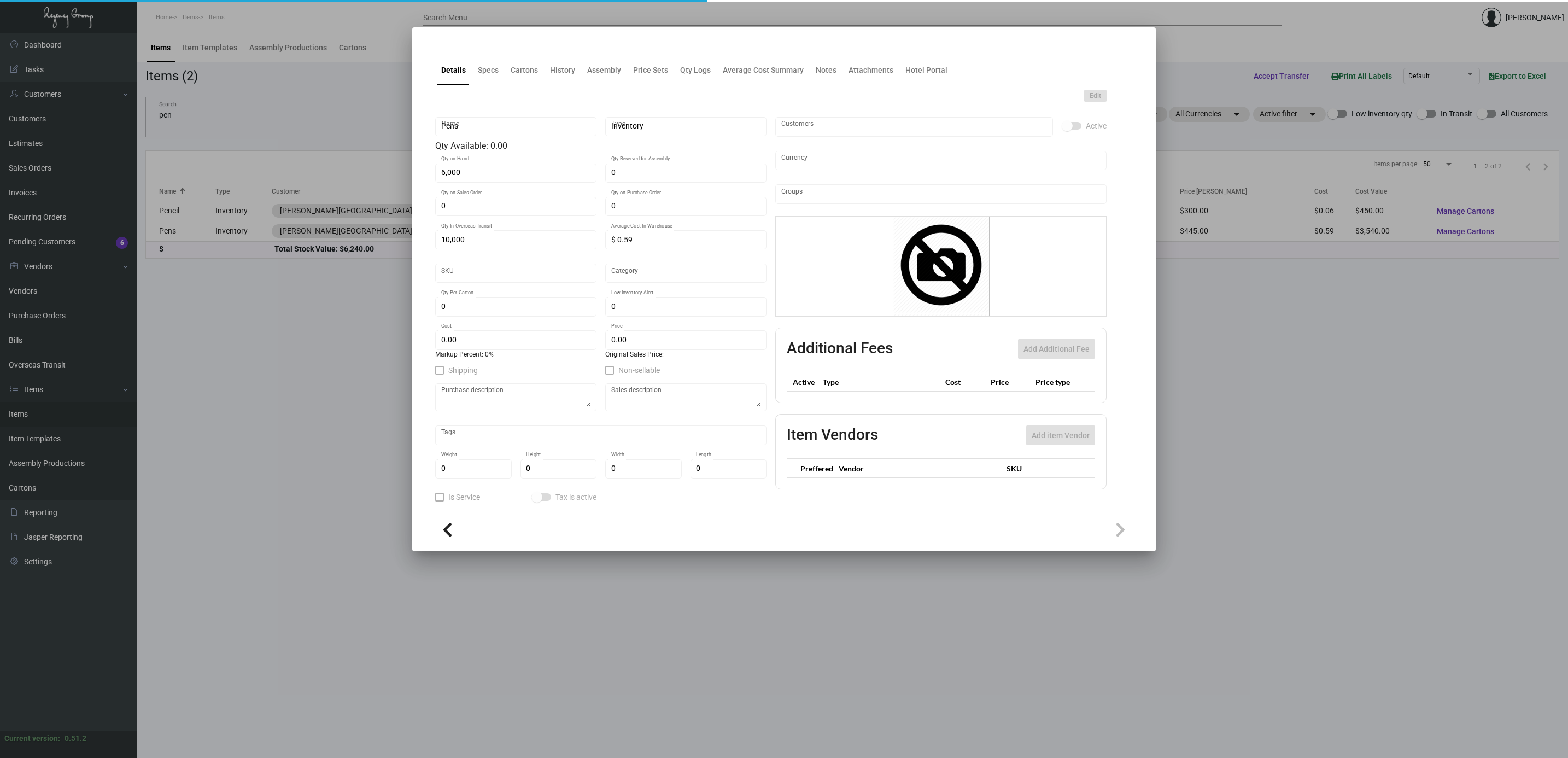
type input "1073"
type input "Standard"
type input "500"
type input "3,000"
type input "$ 0.59"
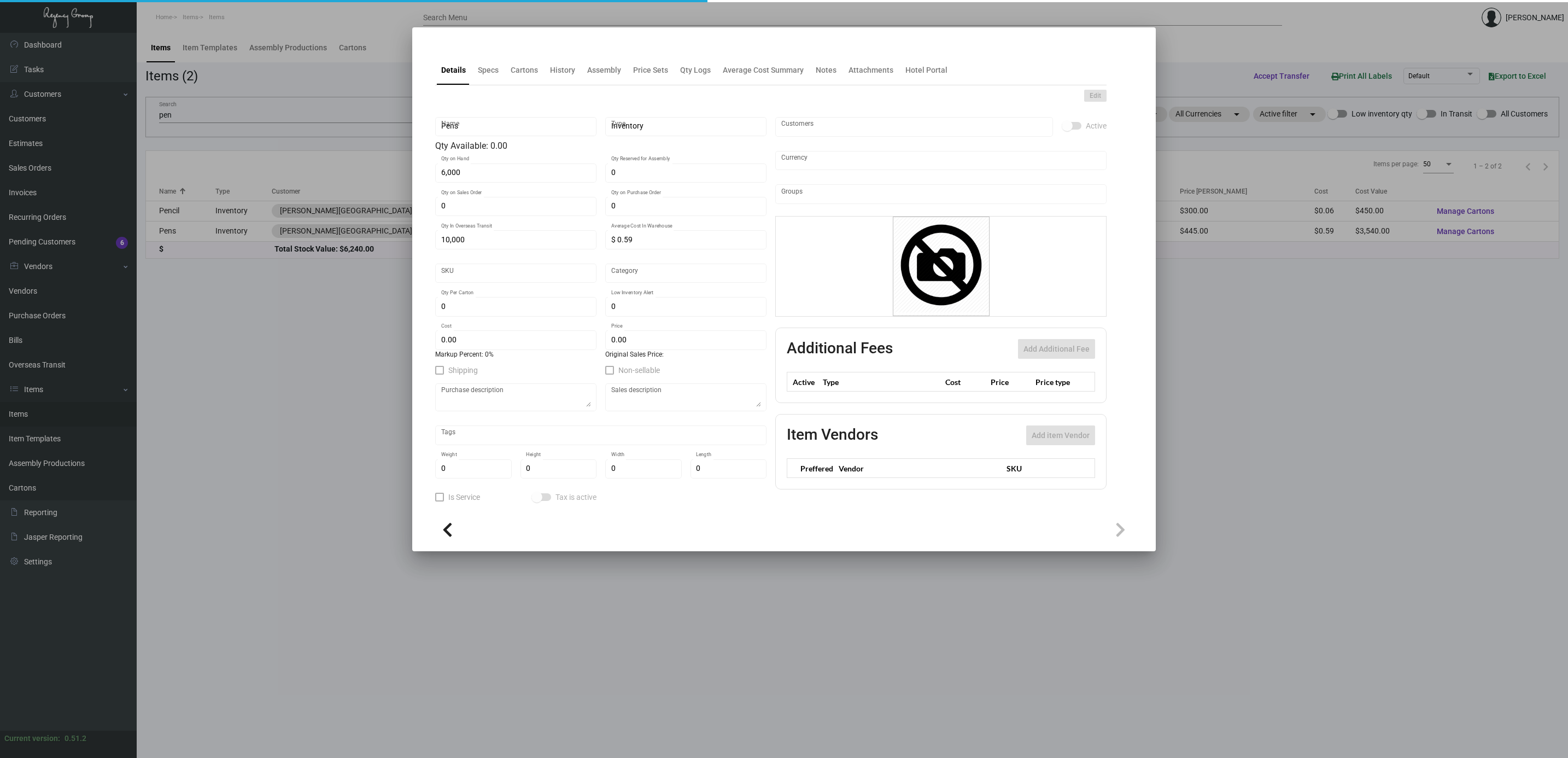
type input "$ 0.89"
type textarea "Pens: custom gray color painted aluminum barrels, shining chrome metal plated p…"
checkbox input "true"
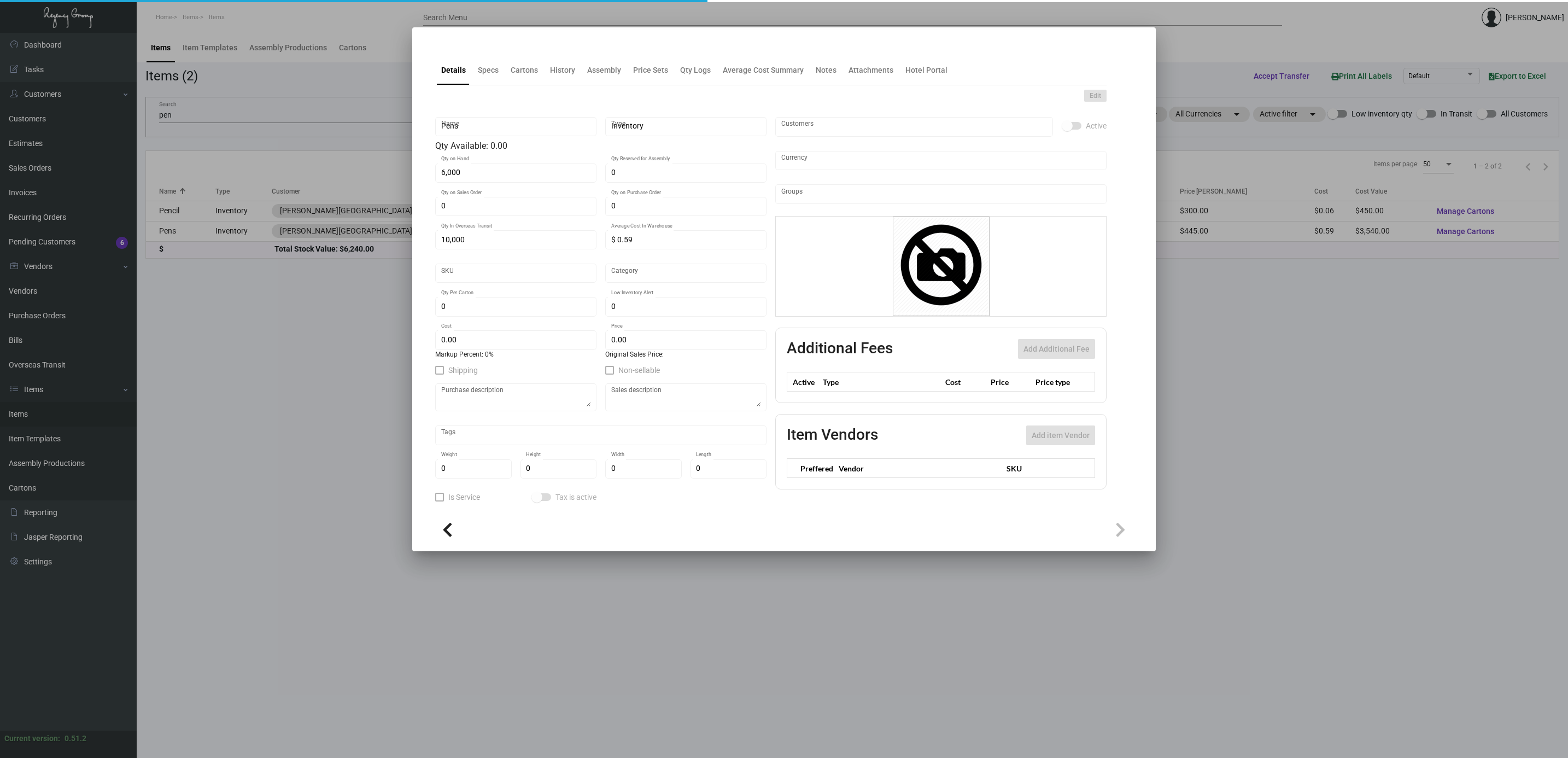
type input "United States Dollar $"
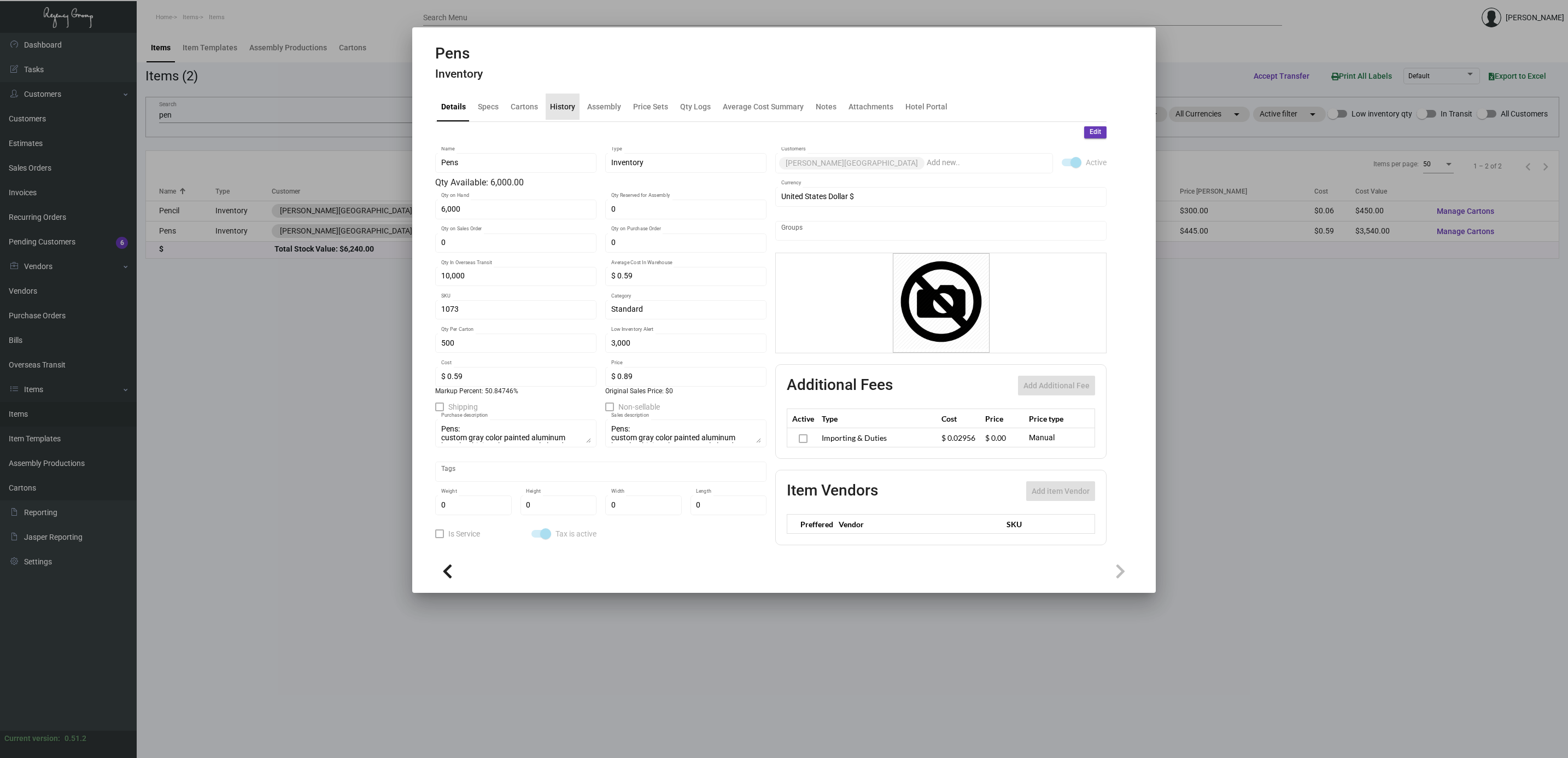
drag, startPoint x: 566, startPoint y: 109, endPoint x: 718, endPoint y: 119, distance: 152.3
click at [566, 109] on div "History" at bounding box center [562, 106] width 25 height 11
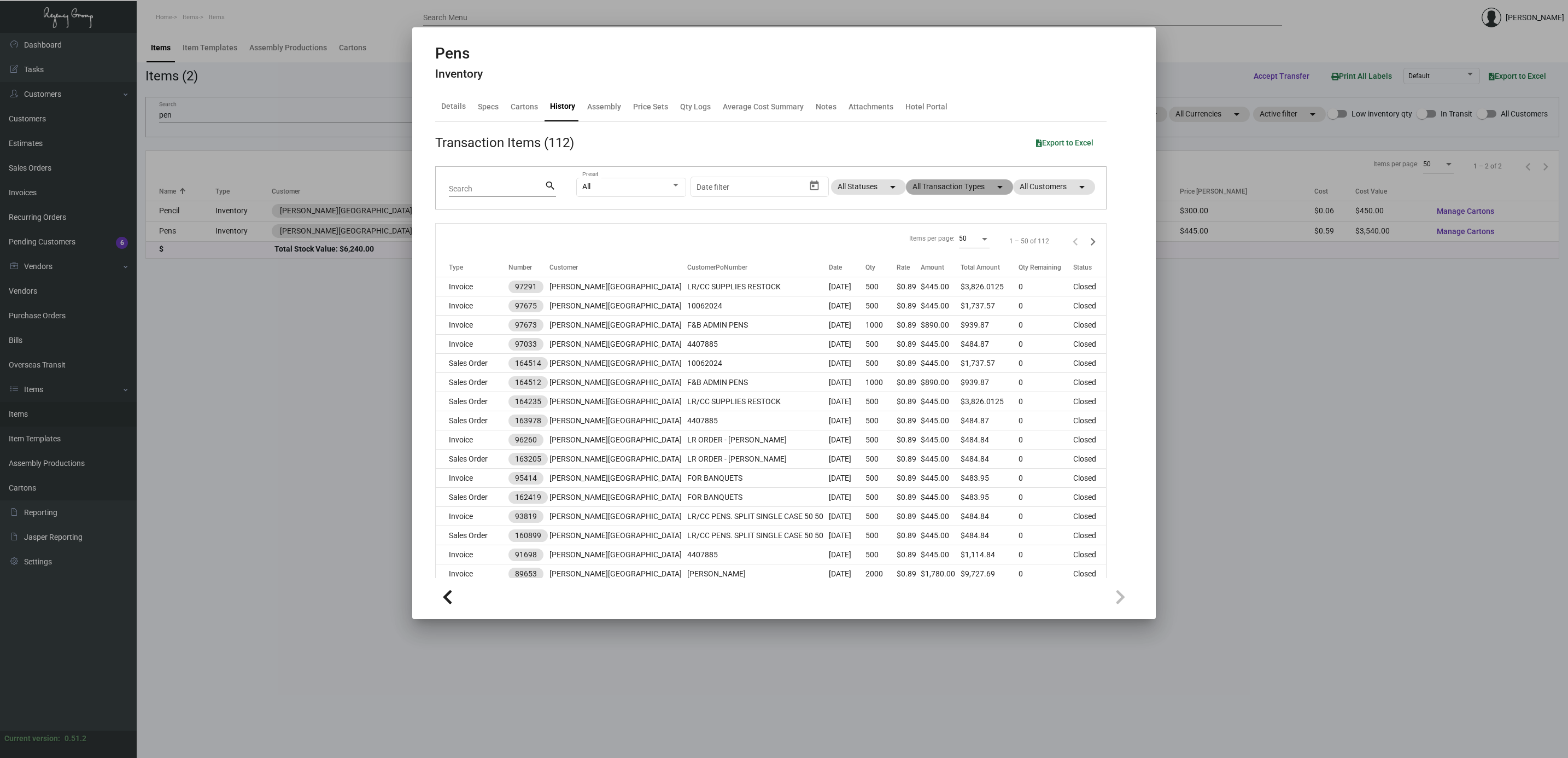
click at [921, 190] on mat-chip "All Transaction Types arrow_drop_down" at bounding box center [959, 187] width 107 height 16
click at [938, 329] on span "Purchase Order" at bounding box center [940, 328] width 53 height 13
click at [905, 333] on input "Purchase Order" at bounding box center [904, 333] width 1 height 1
checkbox input "true"
